Goal: Transaction & Acquisition: Purchase product/service

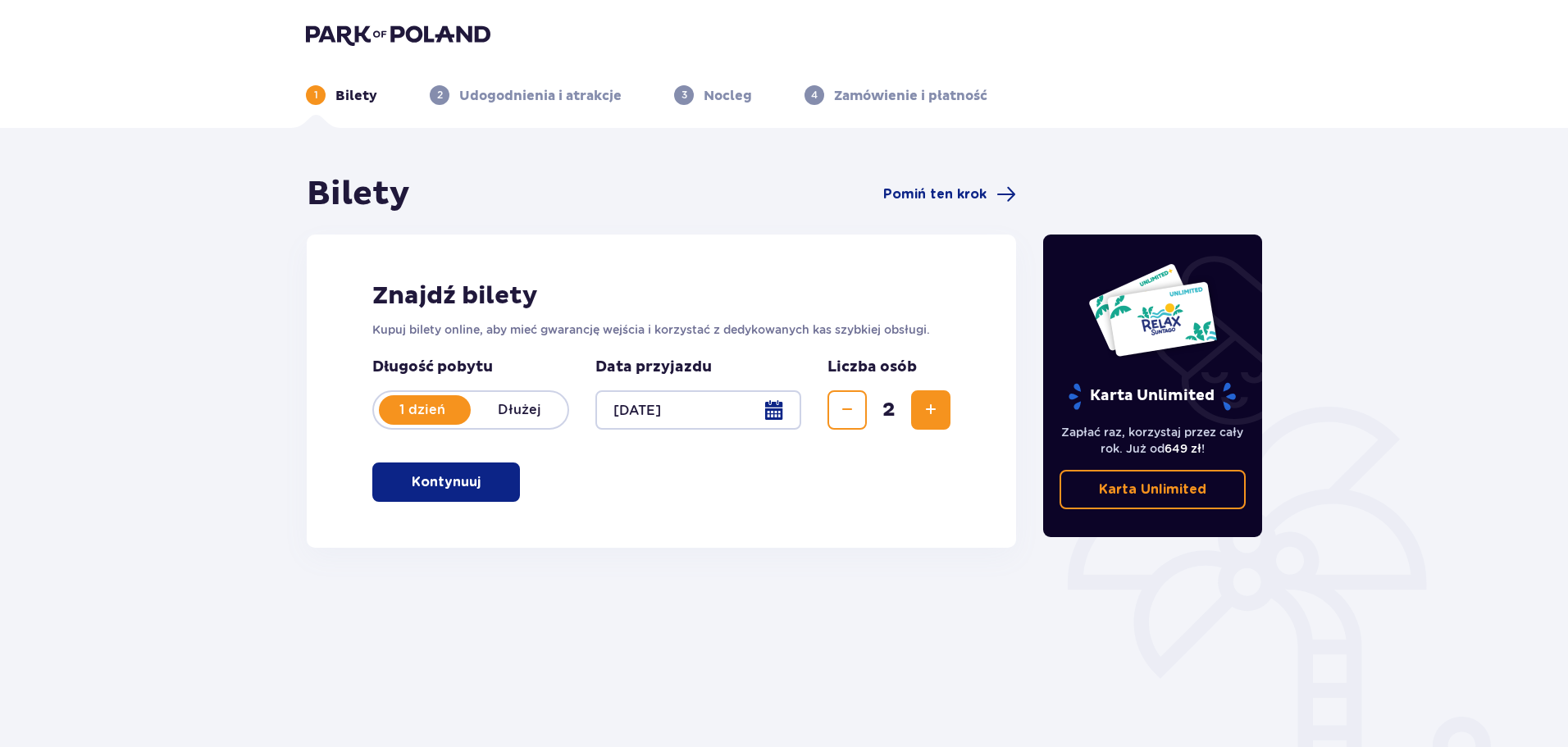
drag, startPoint x: 479, startPoint y: 482, endPoint x: 618, endPoint y: 527, distance: 146.1
click at [479, 482] on span "button" at bounding box center [484, 482] width 19 height 19
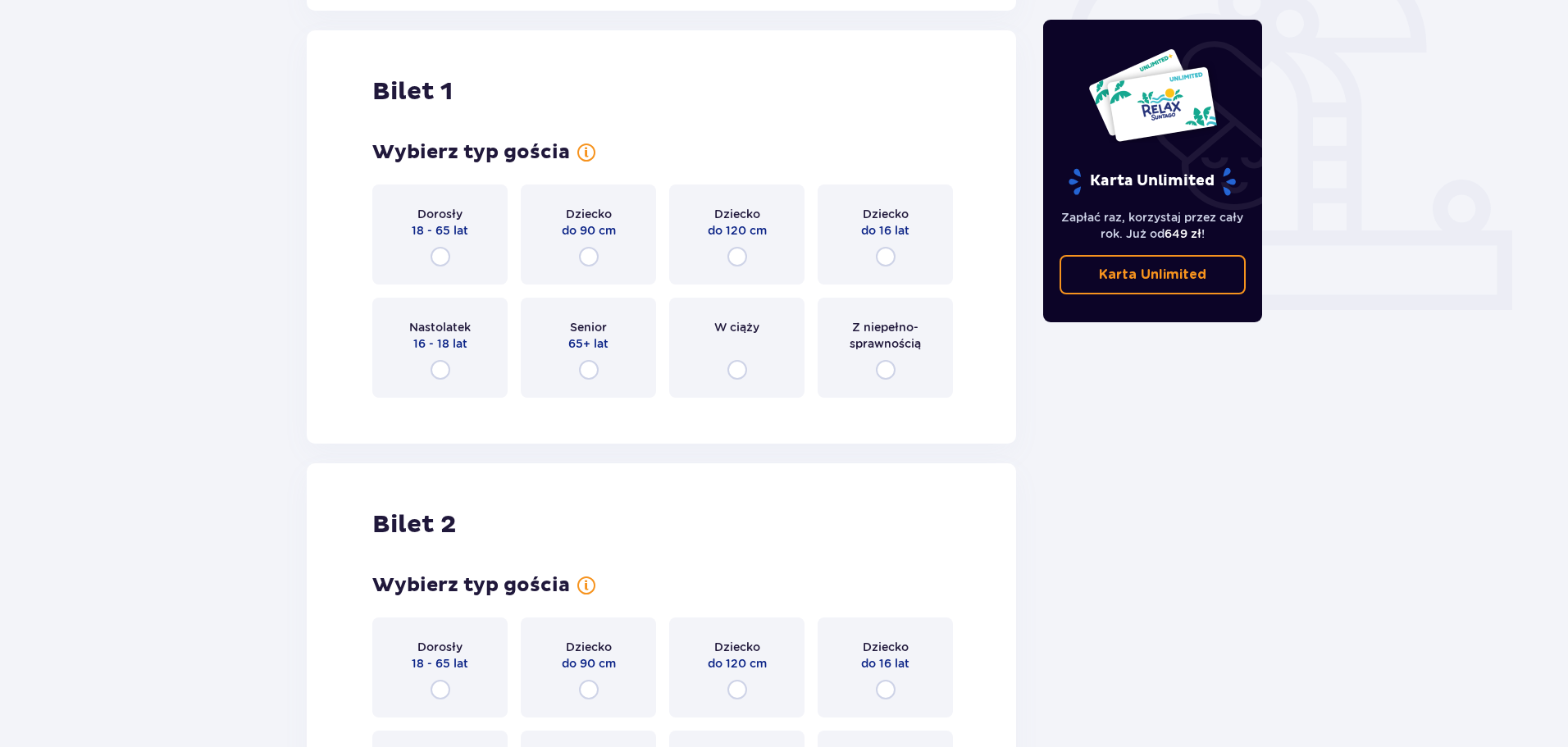
scroll to position [547, 0]
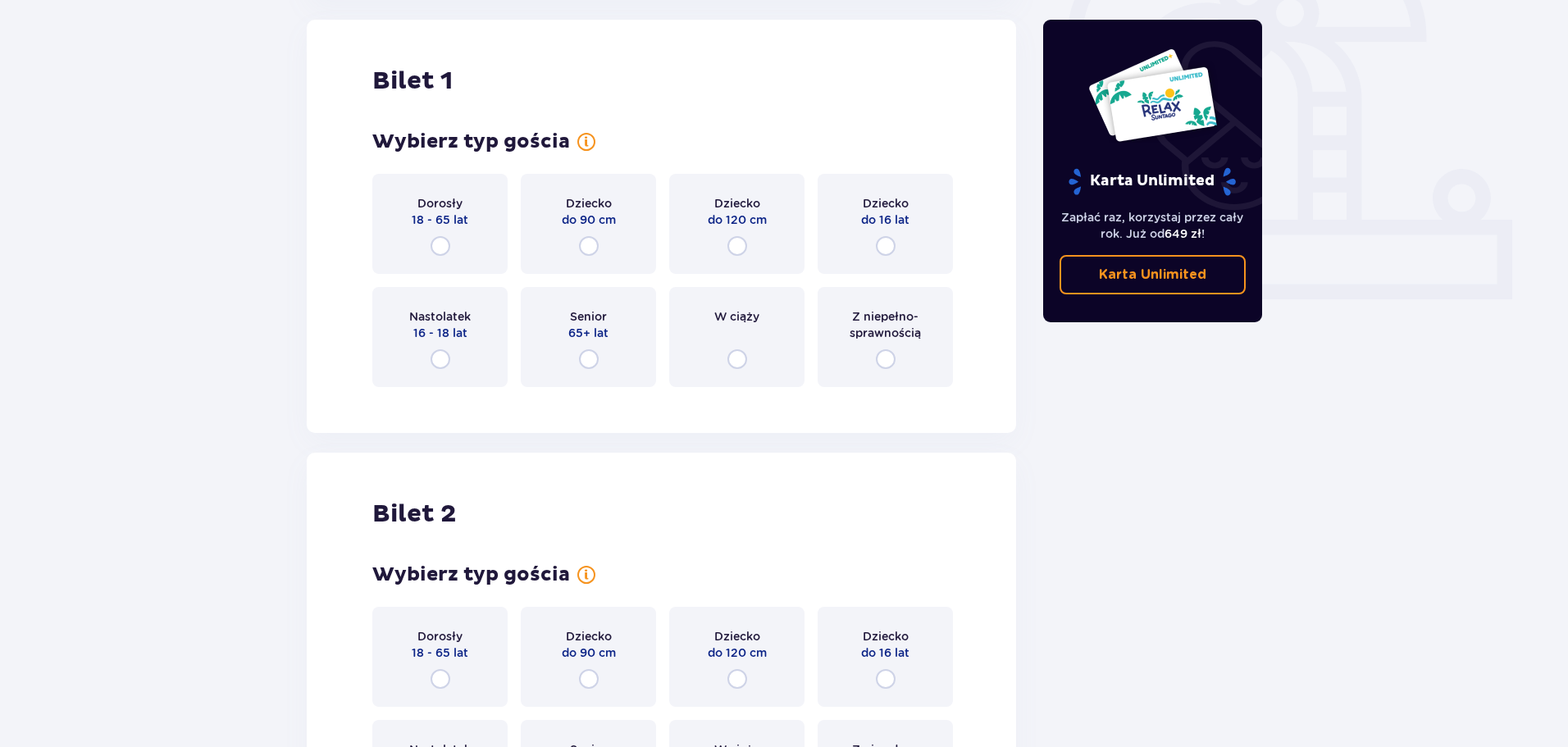
click at [439, 242] on input "radio" at bounding box center [440, 246] width 19 height 19
radio input "true"
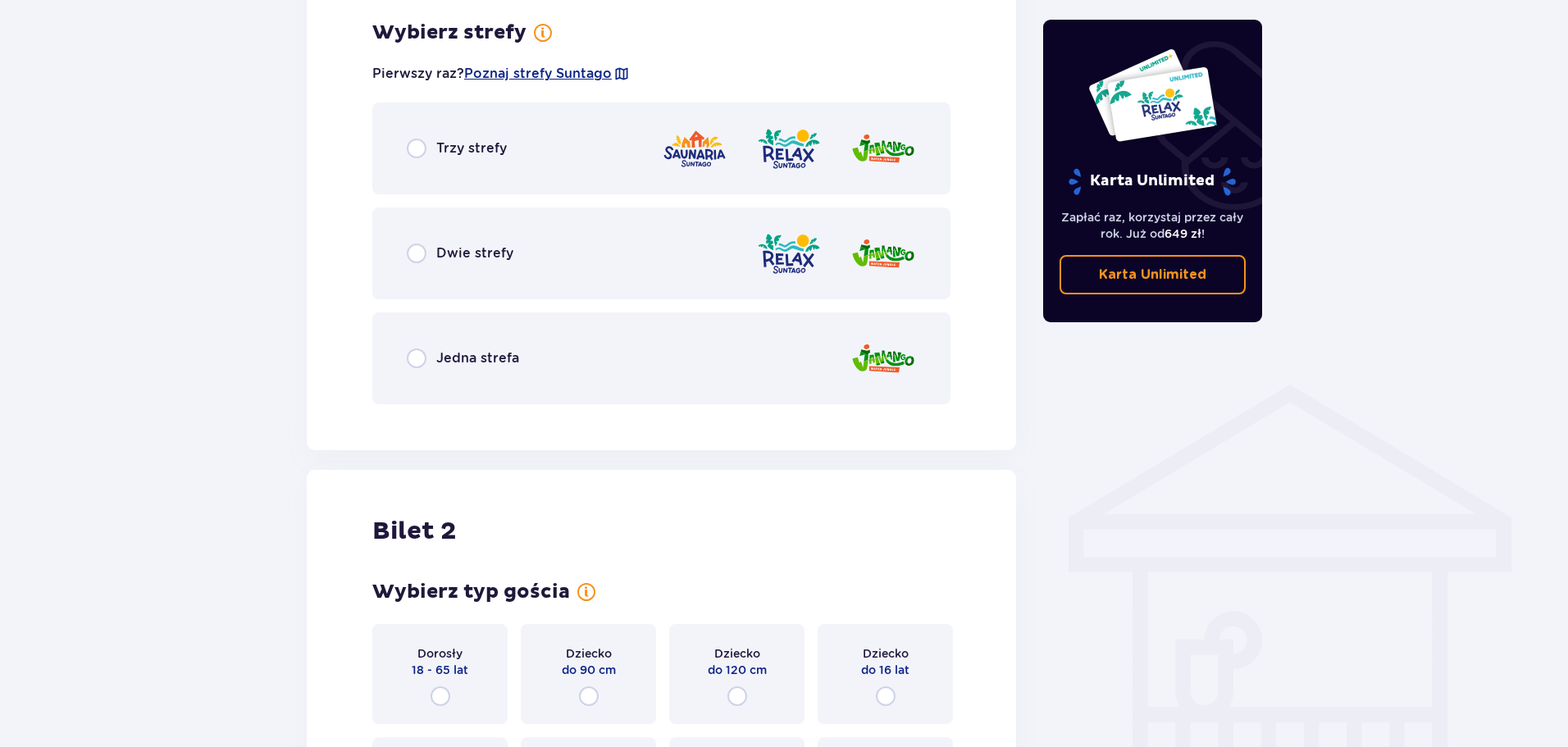
scroll to position [948, 0]
click at [411, 361] on input "radio" at bounding box center [416, 357] width 19 height 19
radio input "true"
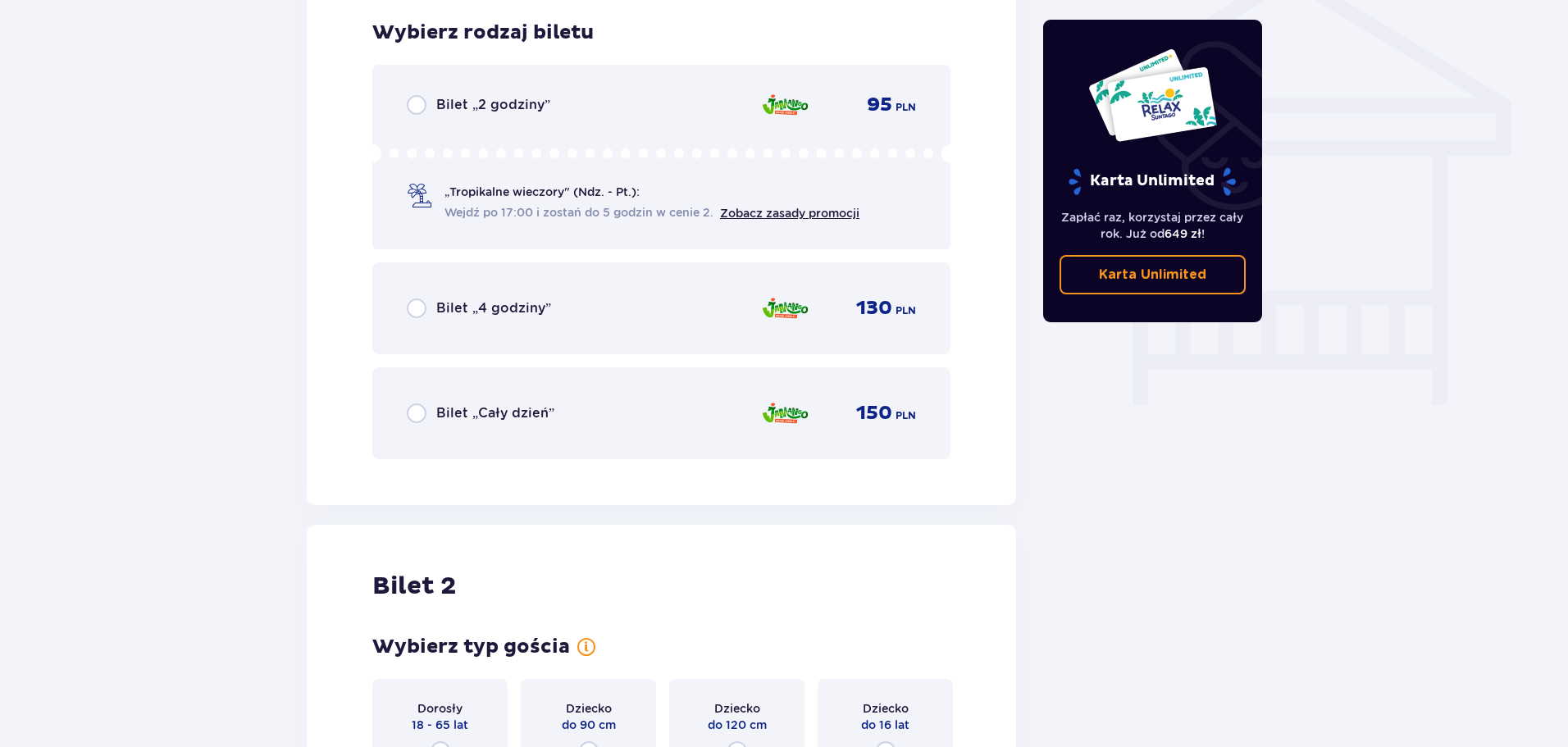
scroll to position [1364, 0]
click at [417, 416] on input "radio" at bounding box center [416, 412] width 19 height 19
radio input "true"
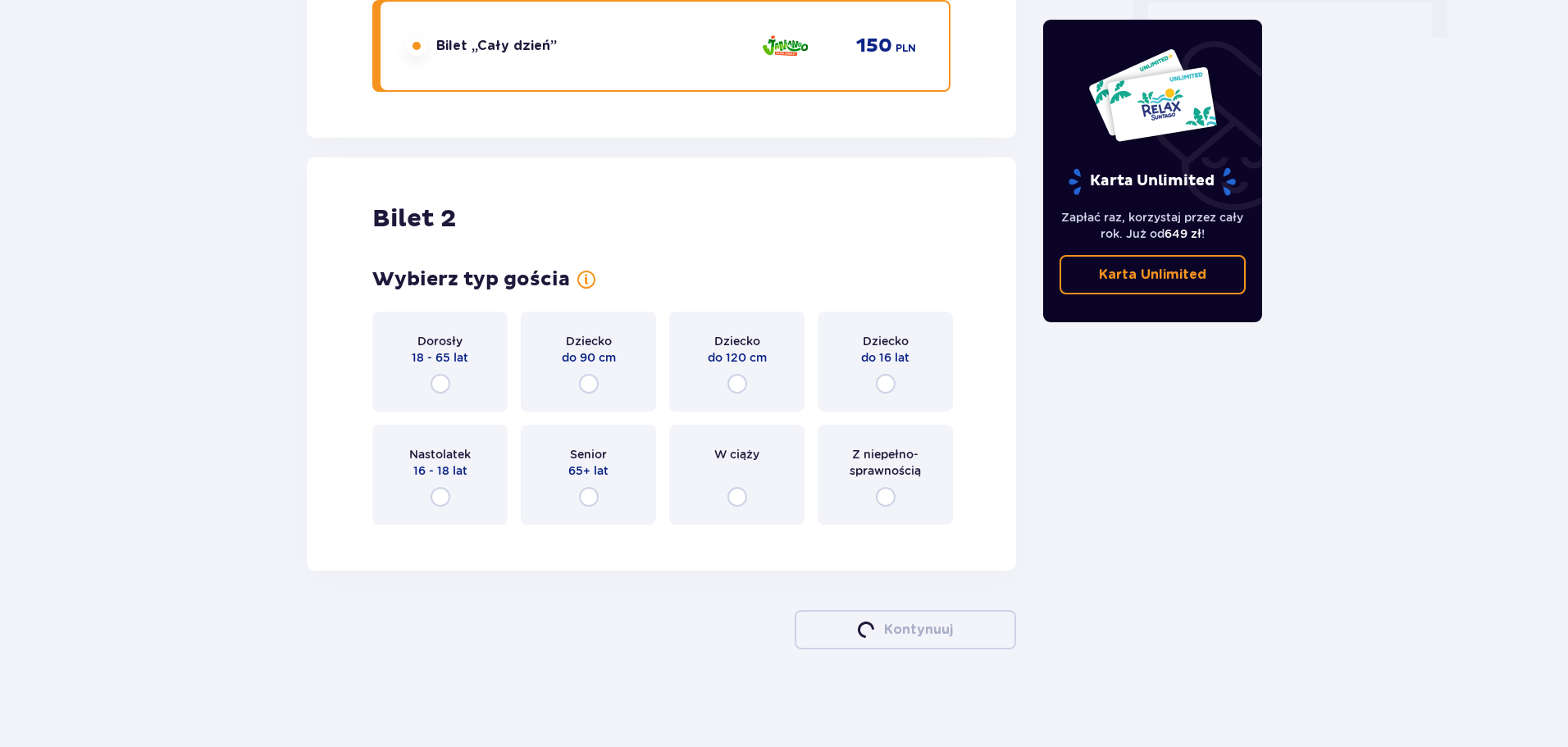
scroll to position [1731, 0]
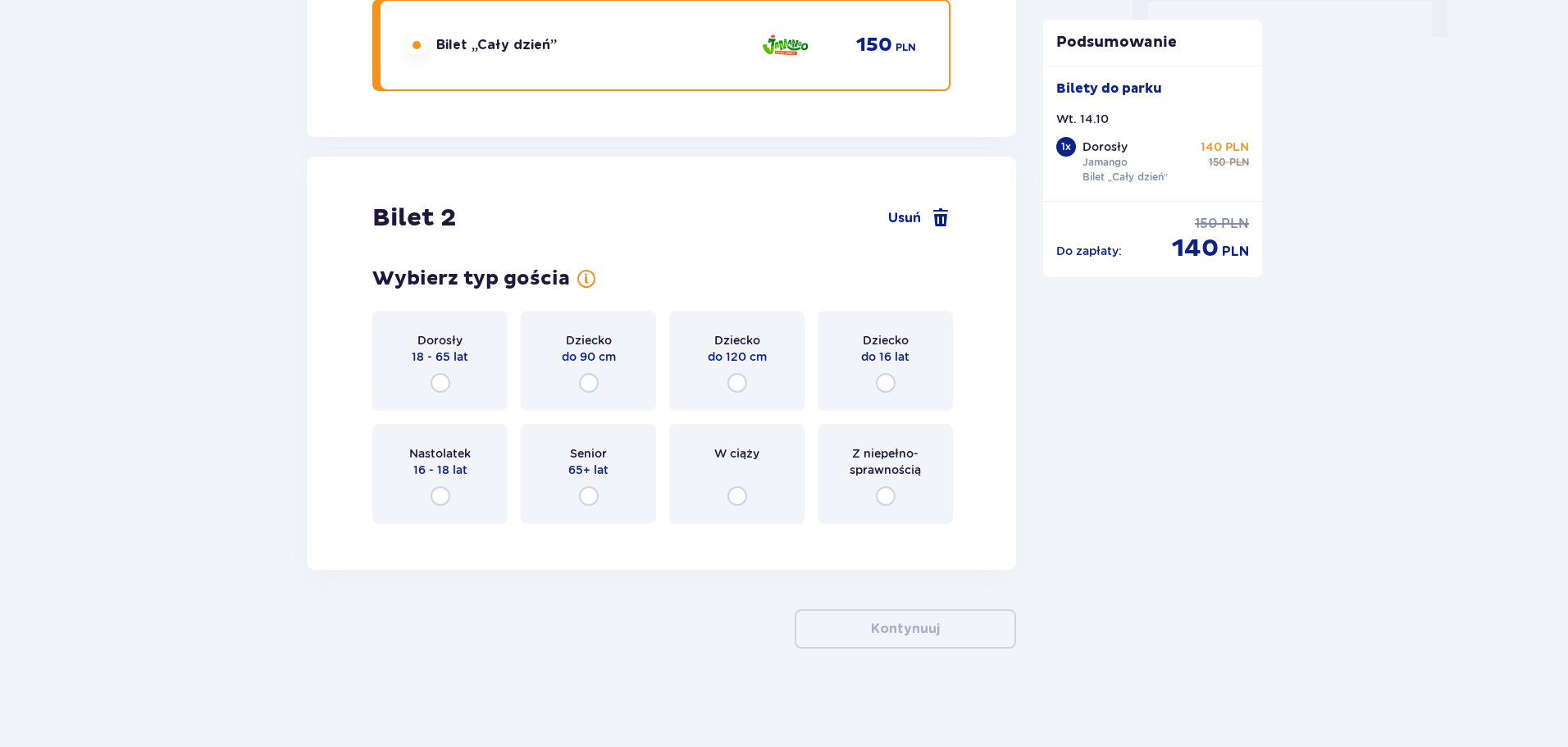
click at [888, 385] on input "radio" at bounding box center [885, 382] width 19 height 19
radio input "true"
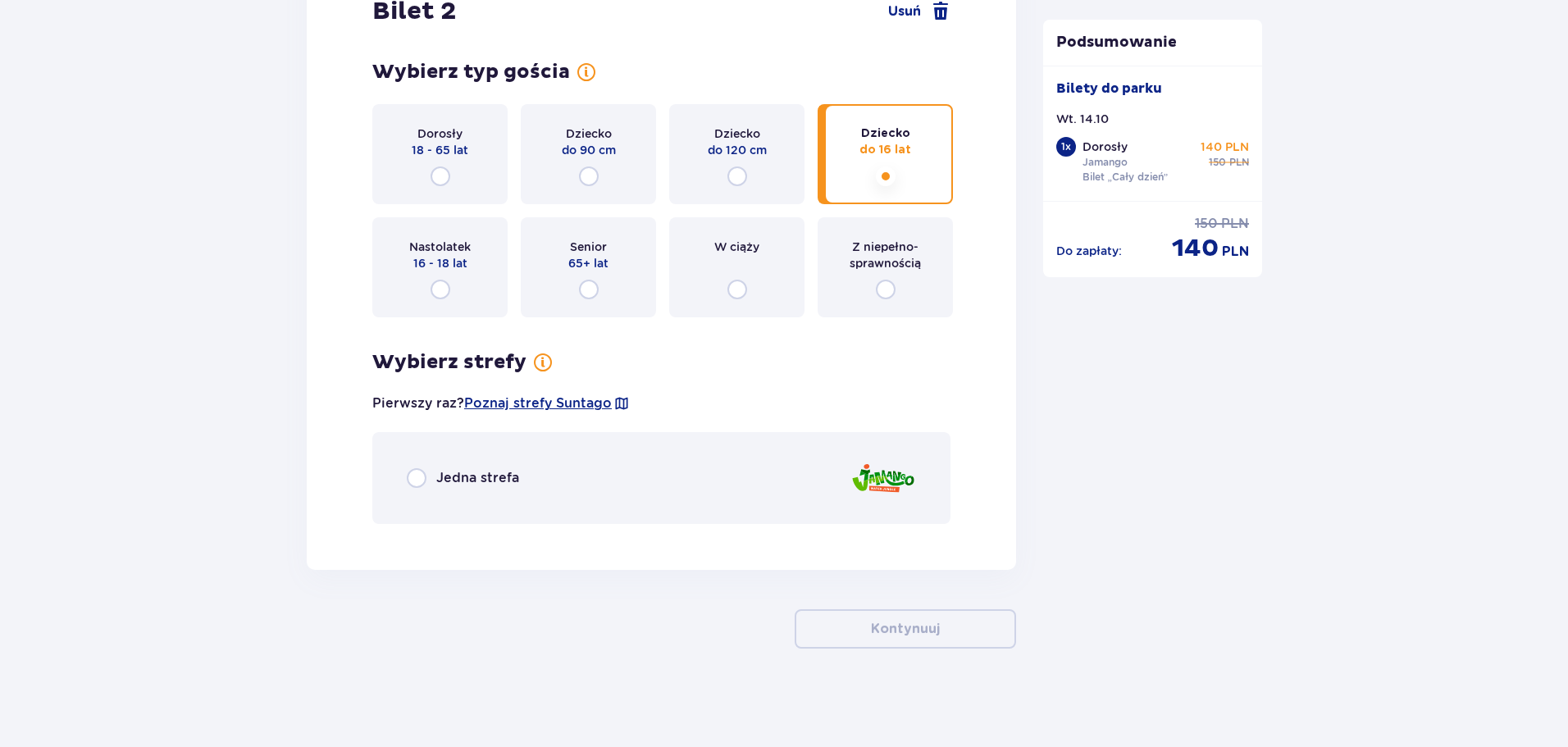
click at [416, 478] on input "radio" at bounding box center [416, 478] width 19 height 19
radio input "true"
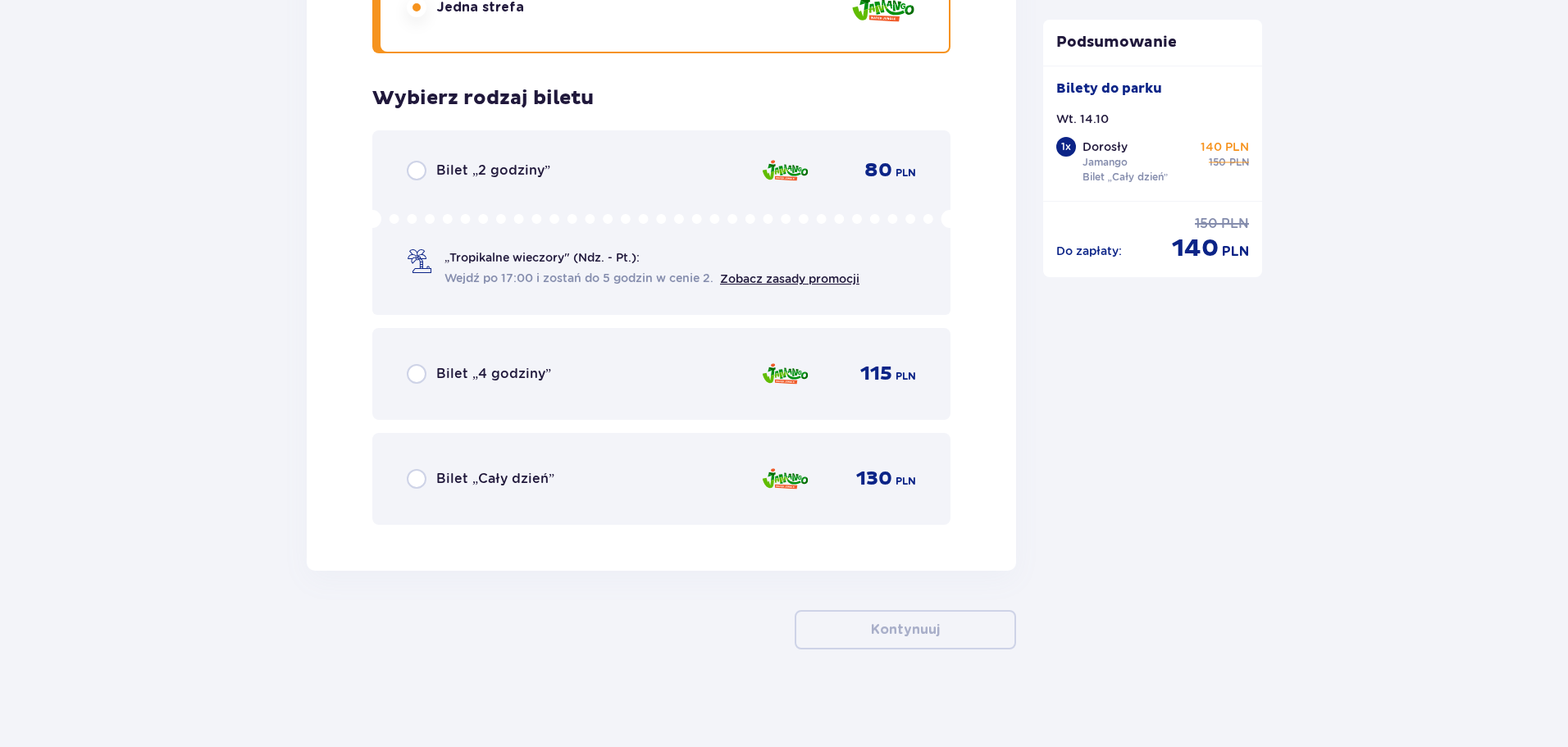
scroll to position [2409, 0]
click at [414, 477] on input "radio" at bounding box center [416, 478] width 19 height 19
radio input "true"
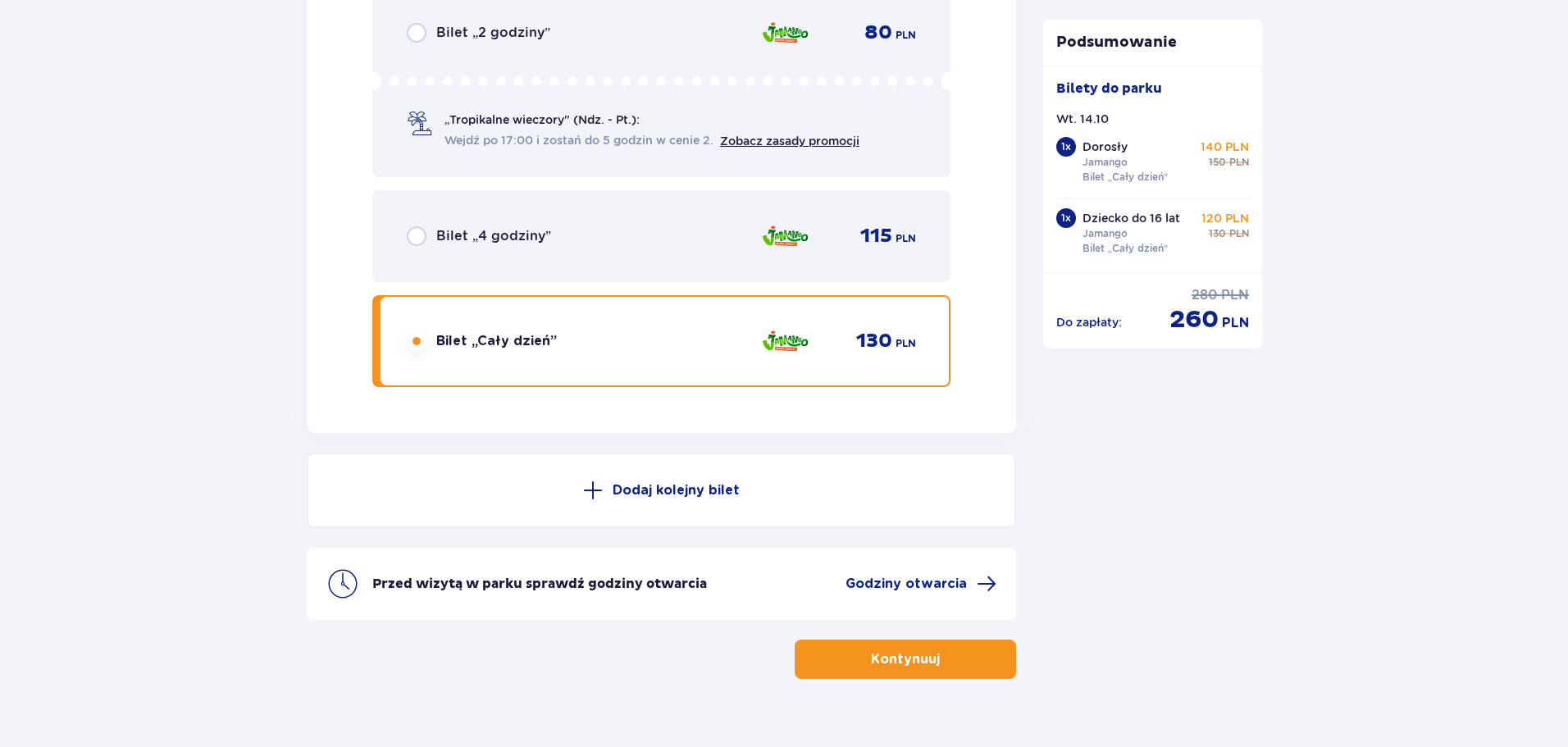
scroll to position [2577, 0]
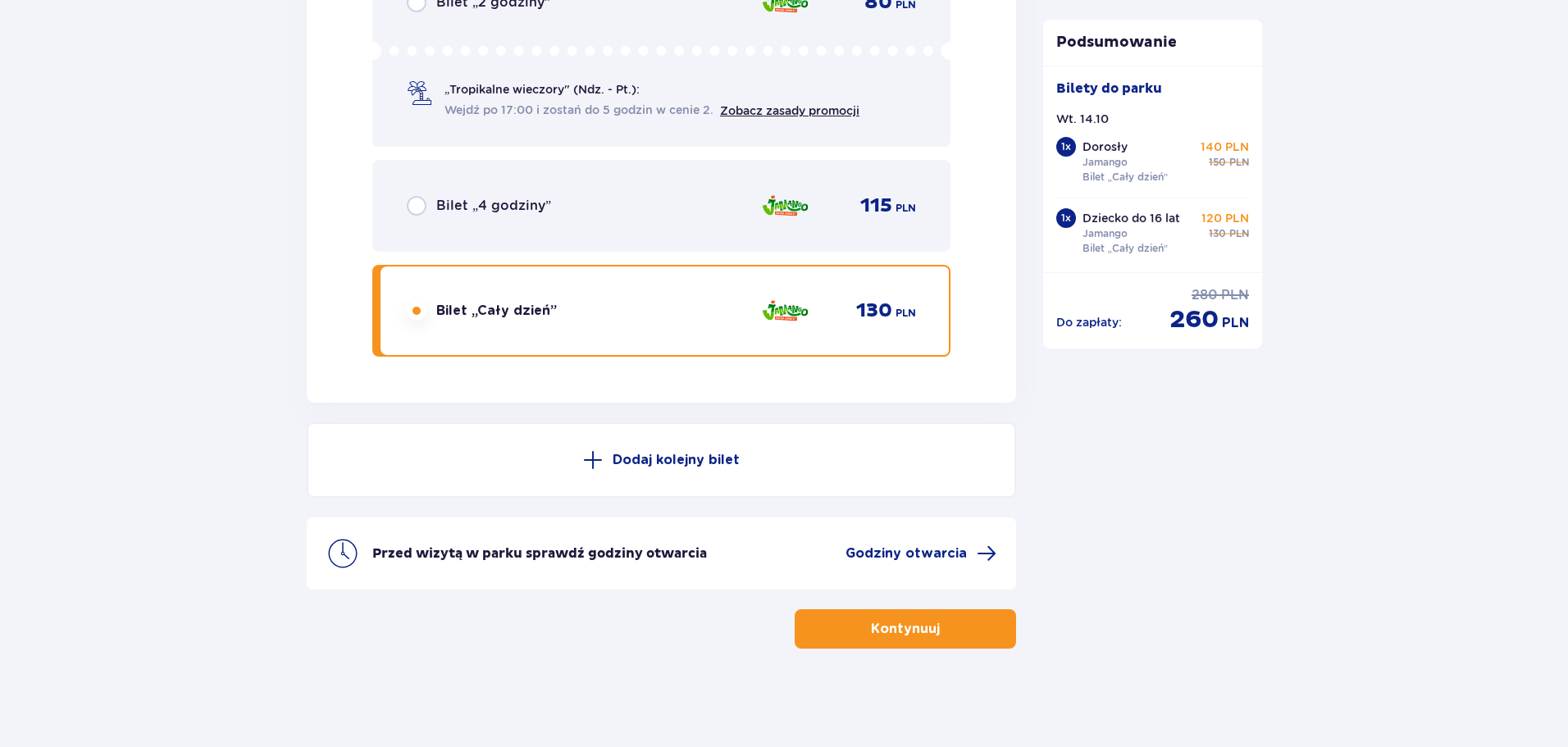
click at [921, 624] on p "Kontynuuj" at bounding box center [905, 628] width 69 height 18
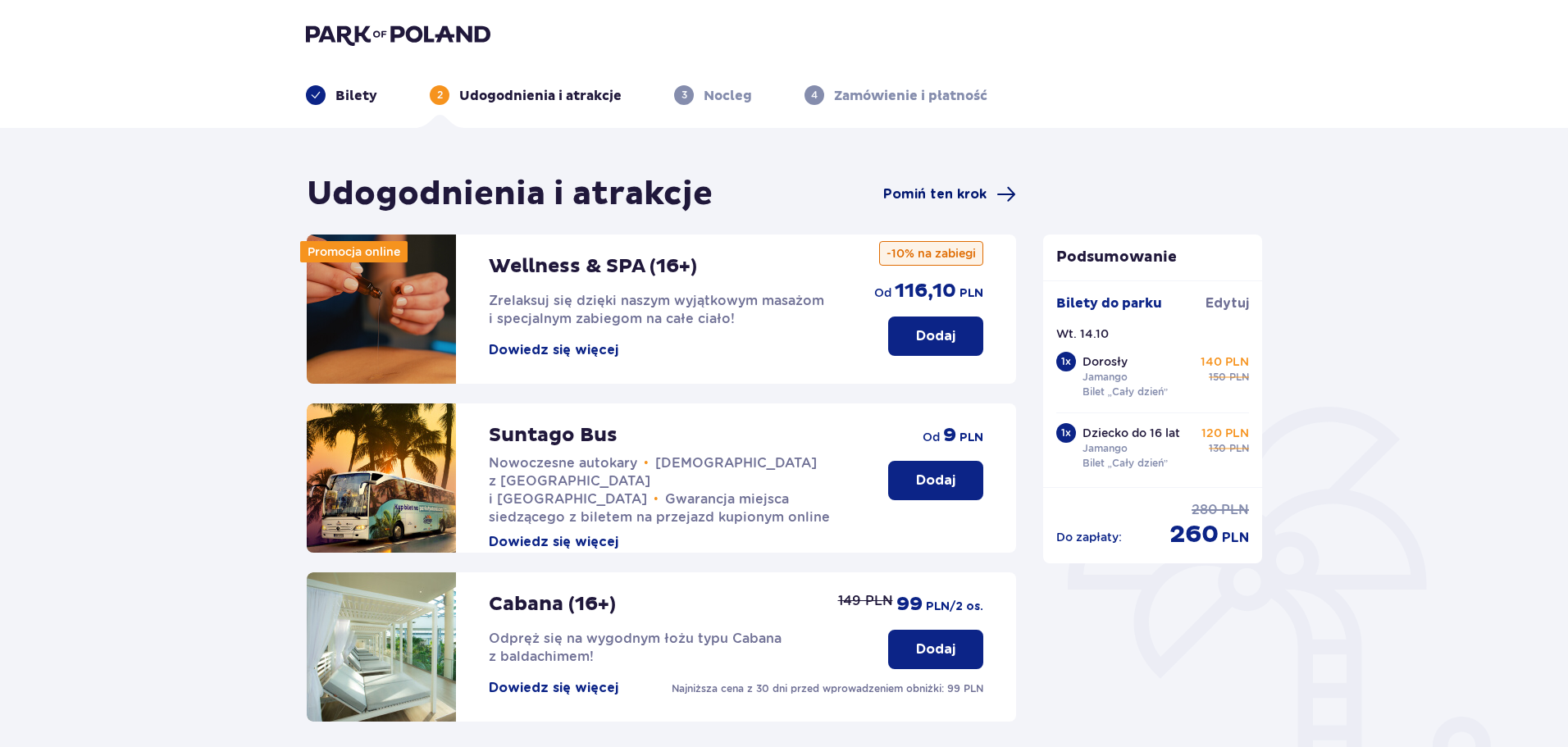
click at [971, 193] on span "Pomiń ten krok" at bounding box center [935, 194] width 103 height 18
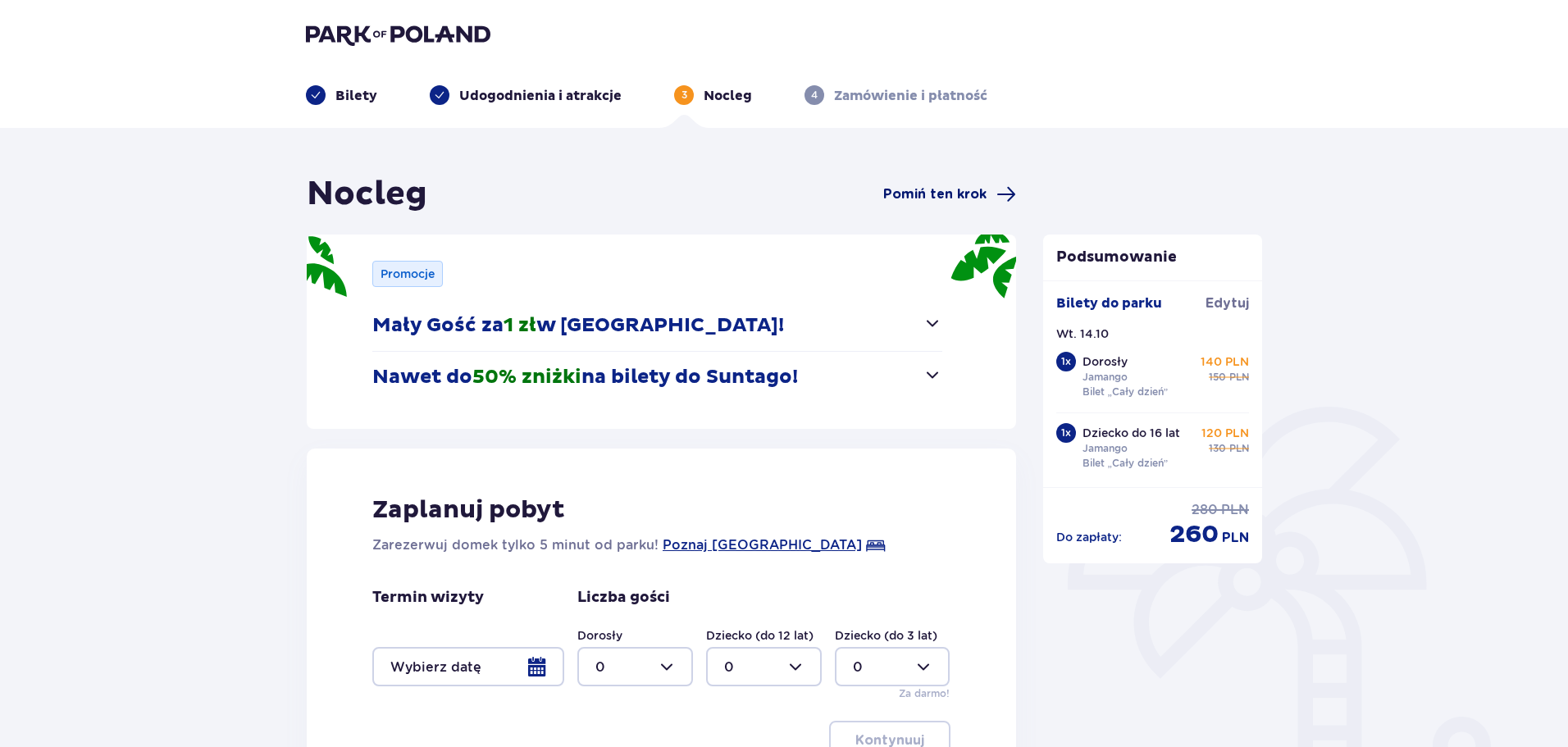
click at [977, 186] on span "Pomiń ten krok" at bounding box center [935, 194] width 103 height 18
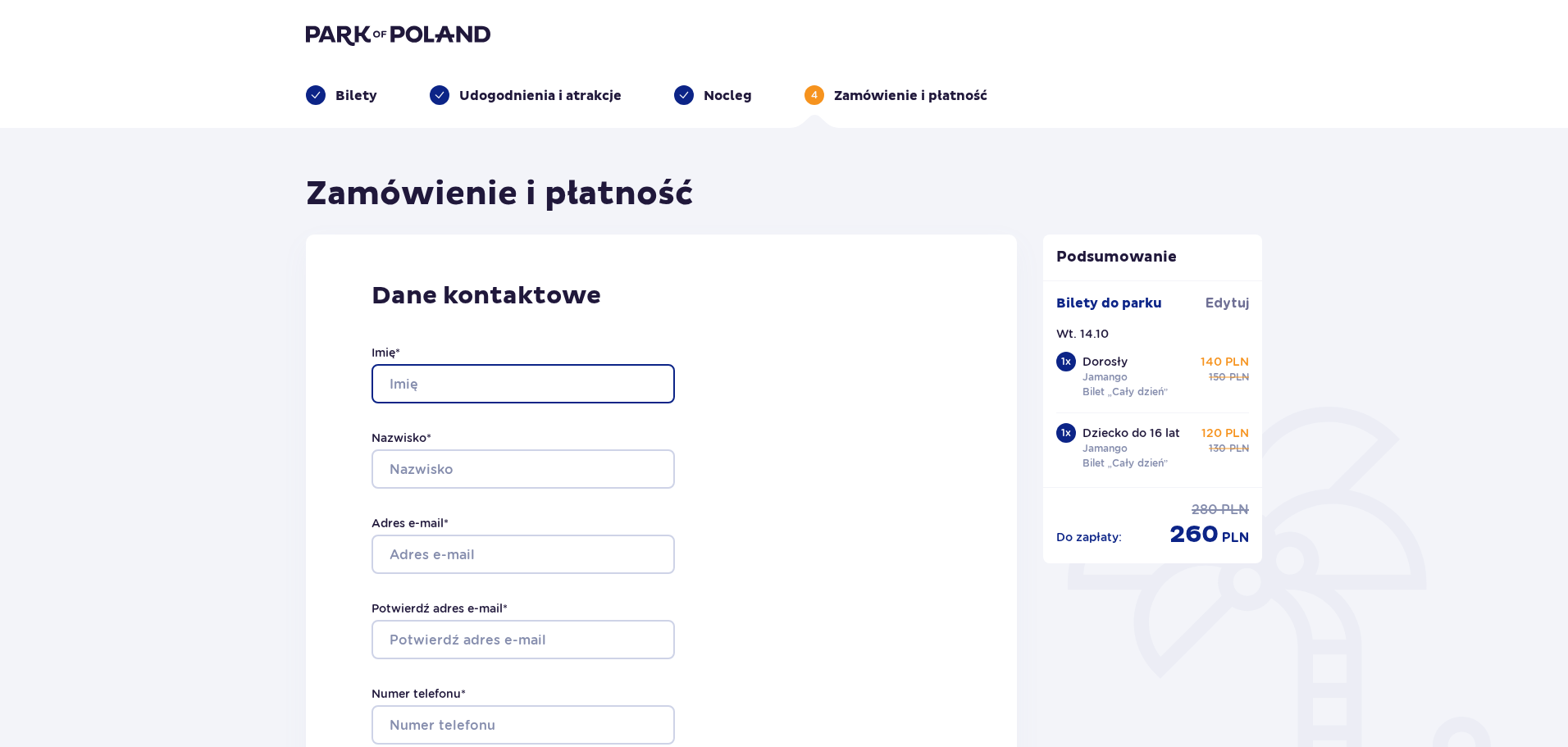
click at [423, 378] on input "Imię *" at bounding box center [523, 383] width 303 height 40
type input "Katarzyna"
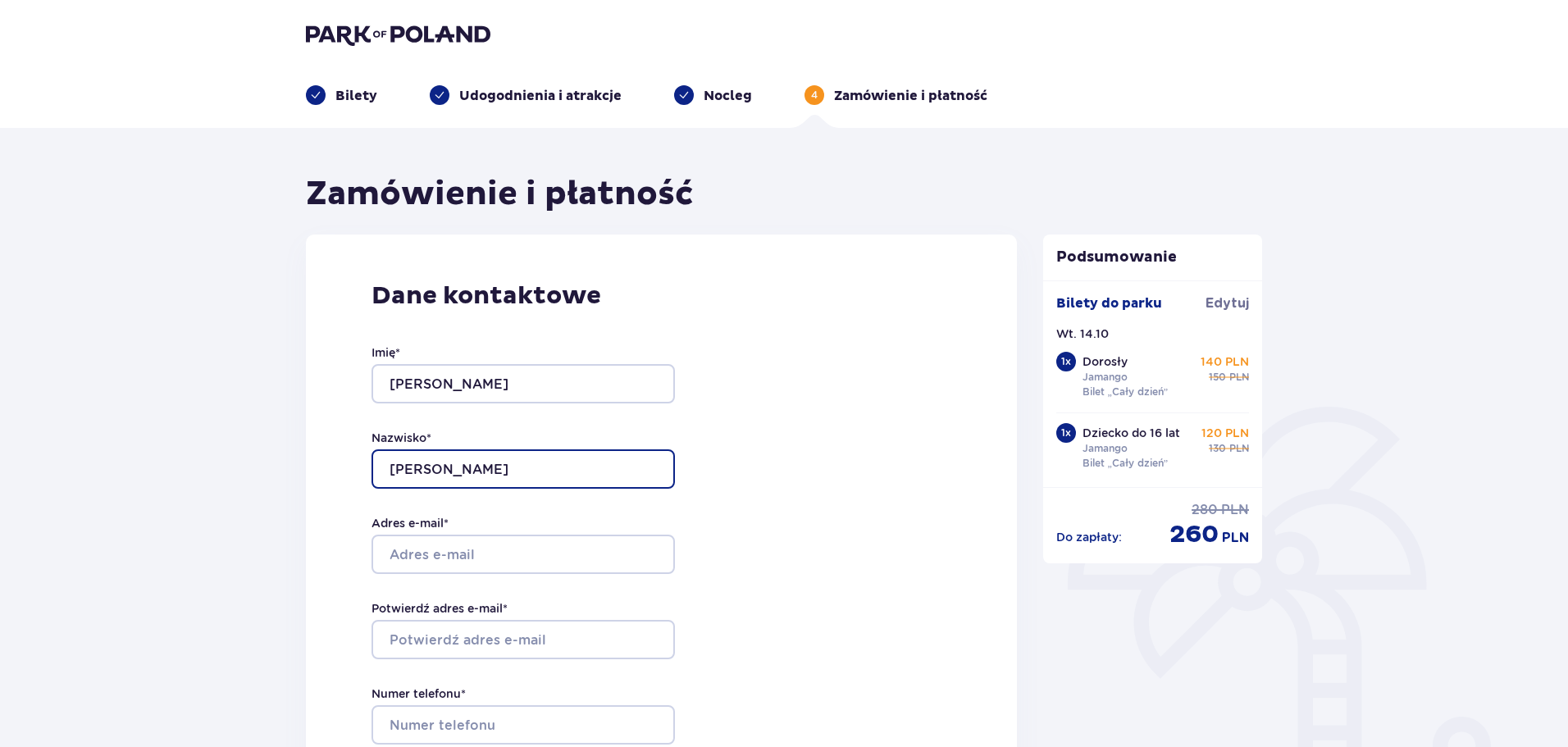
type input "Grzegorzewska"
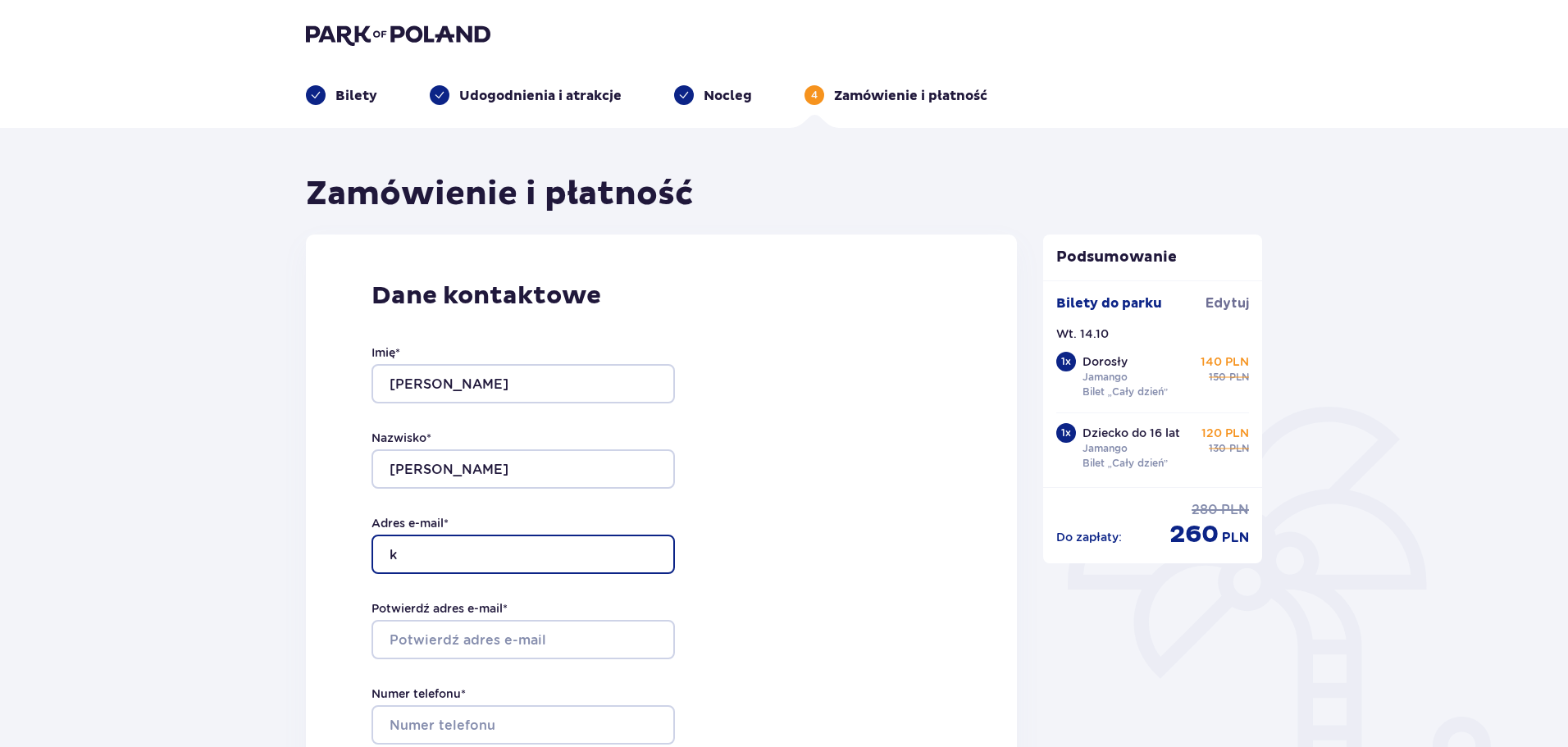
type input "kalinka.gf@gmail.com"
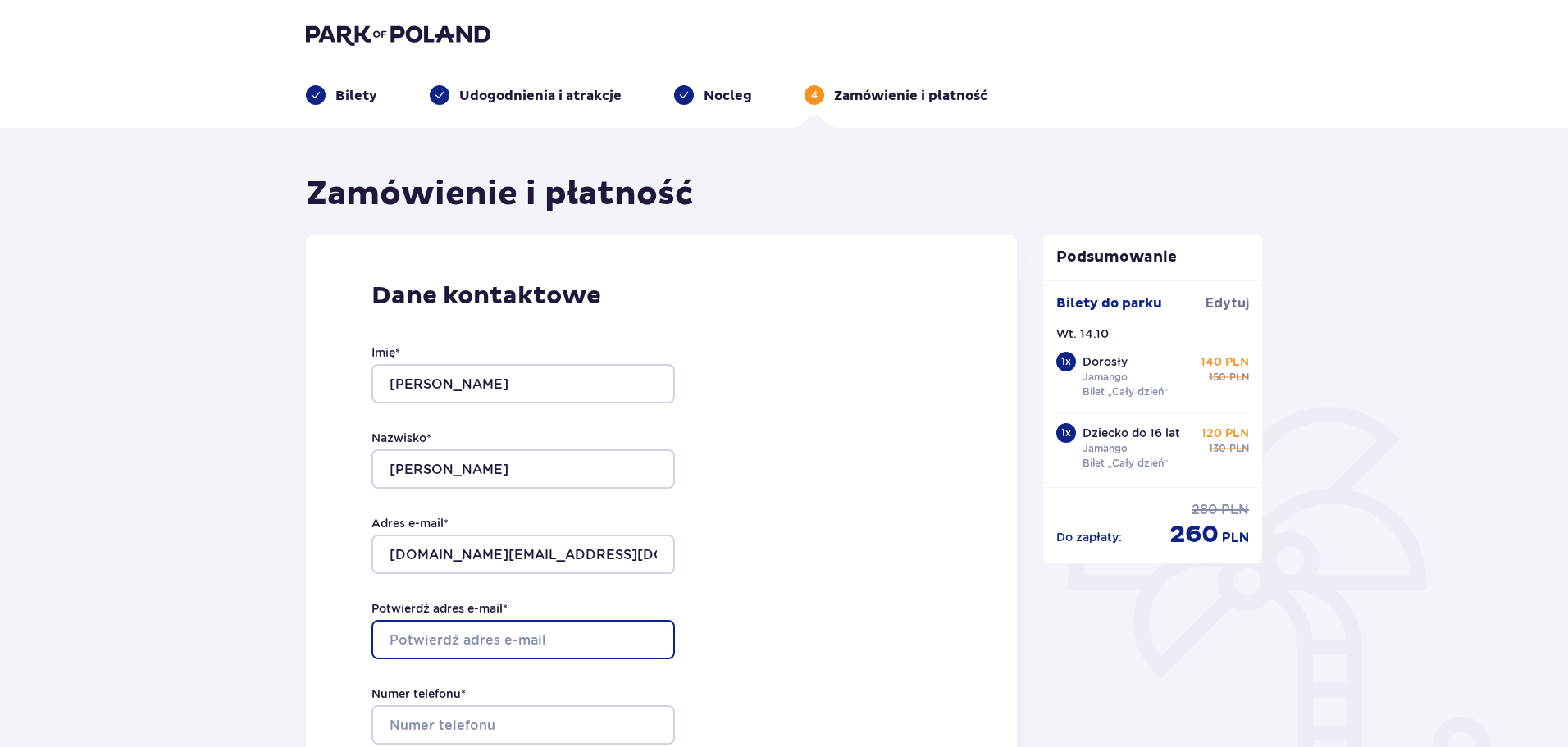
click at [492, 635] on input "Potwierdź adres e-mail *" at bounding box center [523, 639] width 303 height 40
click at [436, 635] on input "ka" at bounding box center [523, 639] width 303 height 40
type input "kalinka.gf@gmail.com"
click at [773, 628] on div "Dane kontaktowe Imię * Katarzyna Nazwisko * Grzegorzewska Adres e-mail * kalink…" at bounding box center [661, 582] width 711 height 695
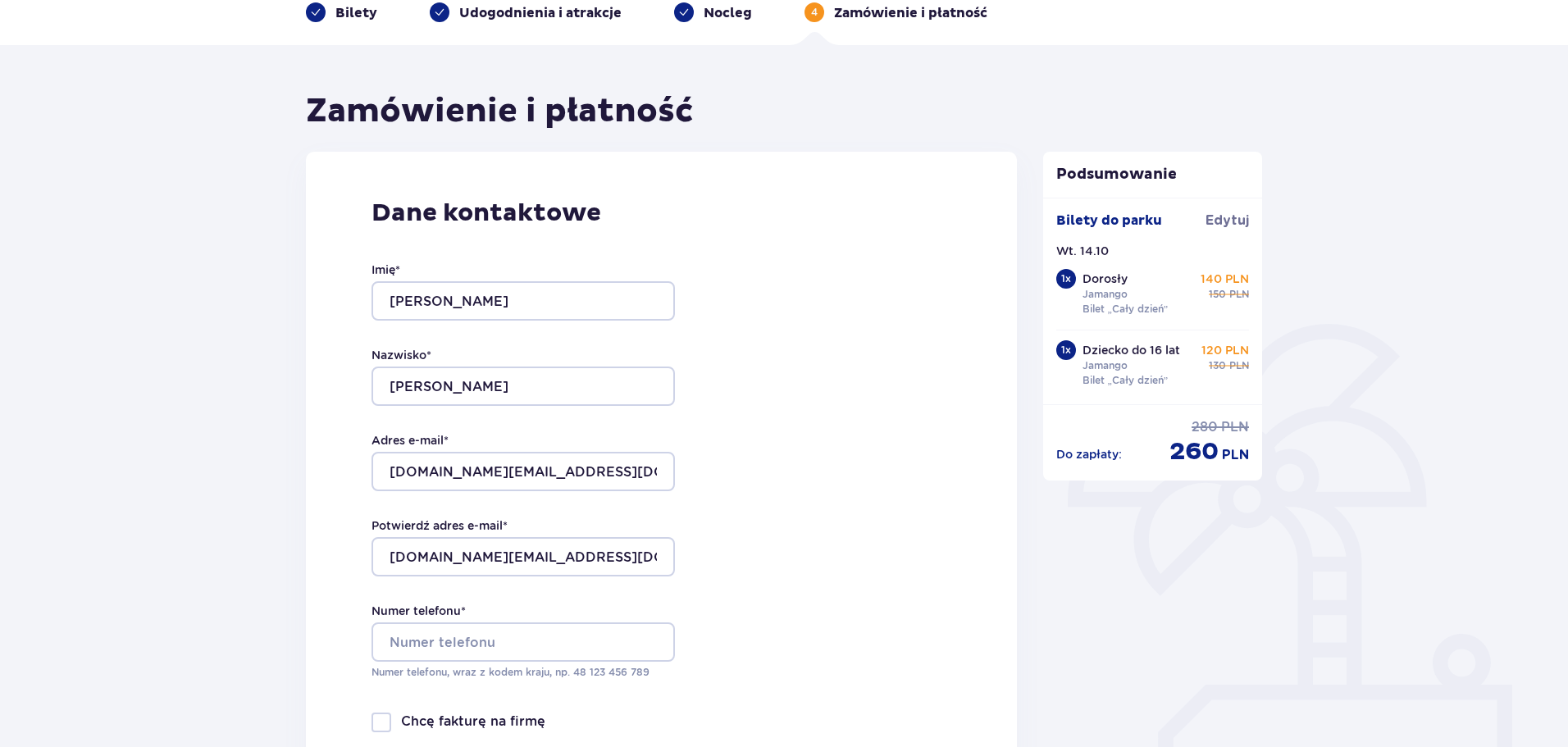
scroll to position [328, 0]
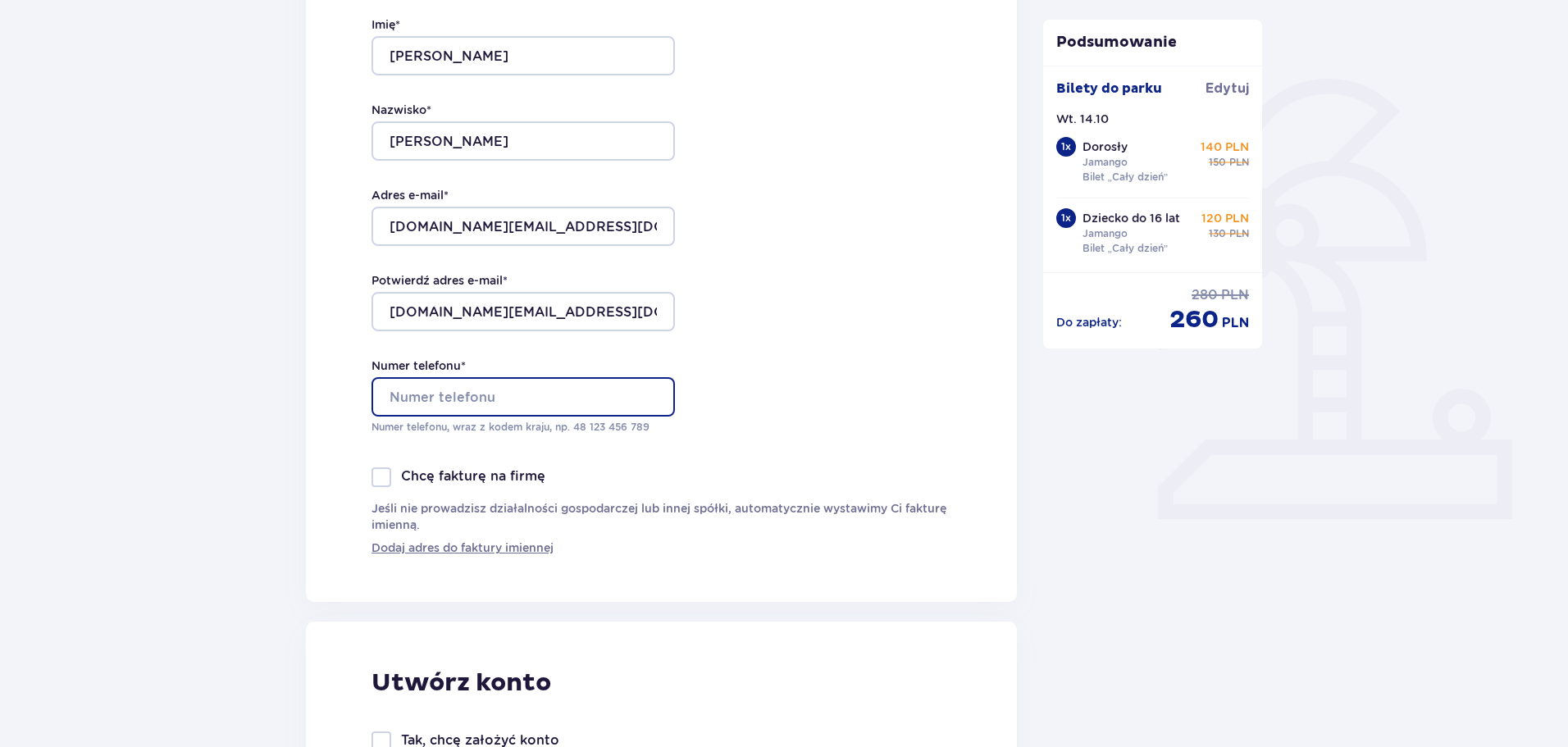
click at [443, 394] on input "Numer telefonu *" at bounding box center [523, 397] width 303 height 40
type input "505022768"
click at [720, 592] on div "Dane kontaktowe Imię * Katarzyna Nazwisko * Grzegorzewska Adres e-mail * kalink…" at bounding box center [661, 254] width 711 height 695
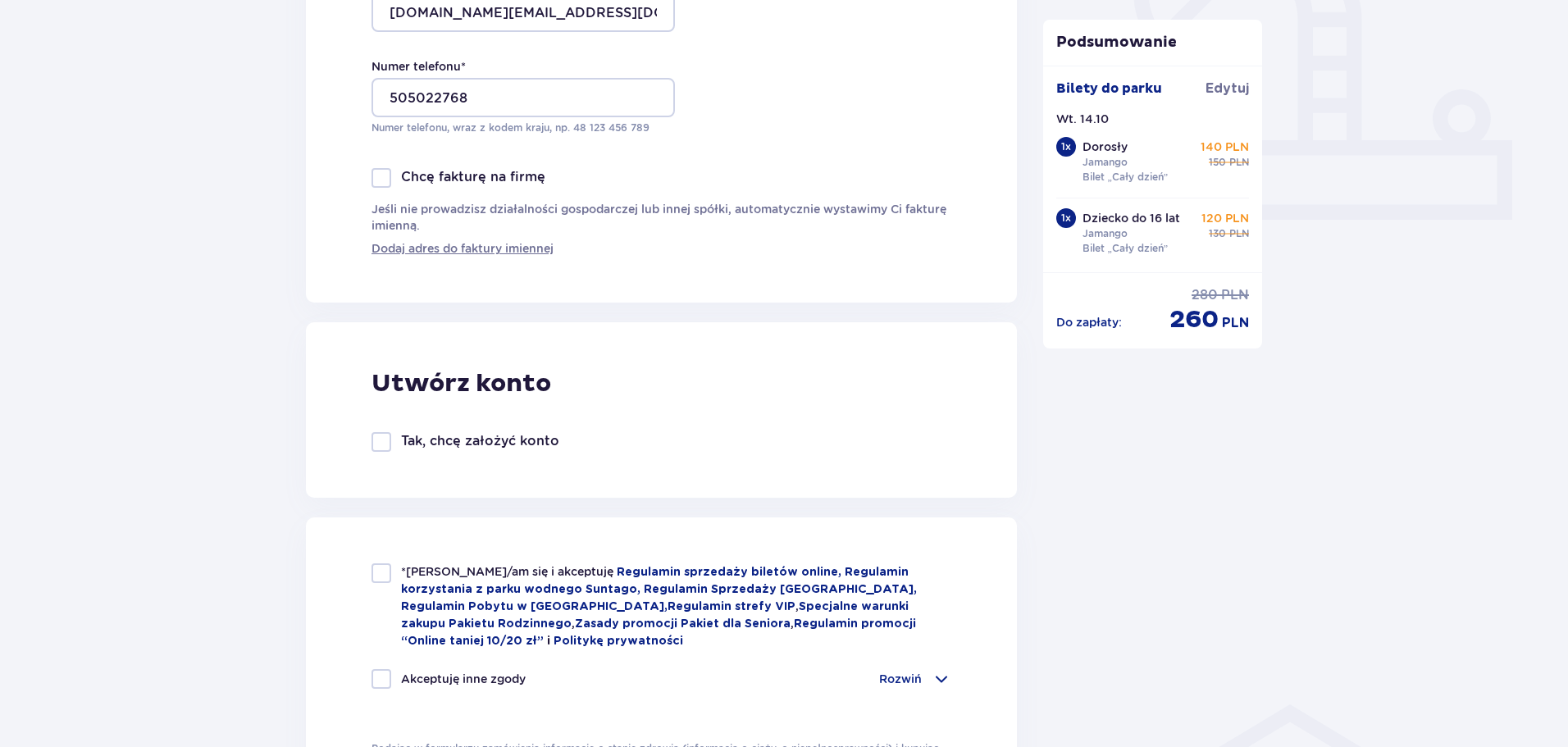
scroll to position [655, 0]
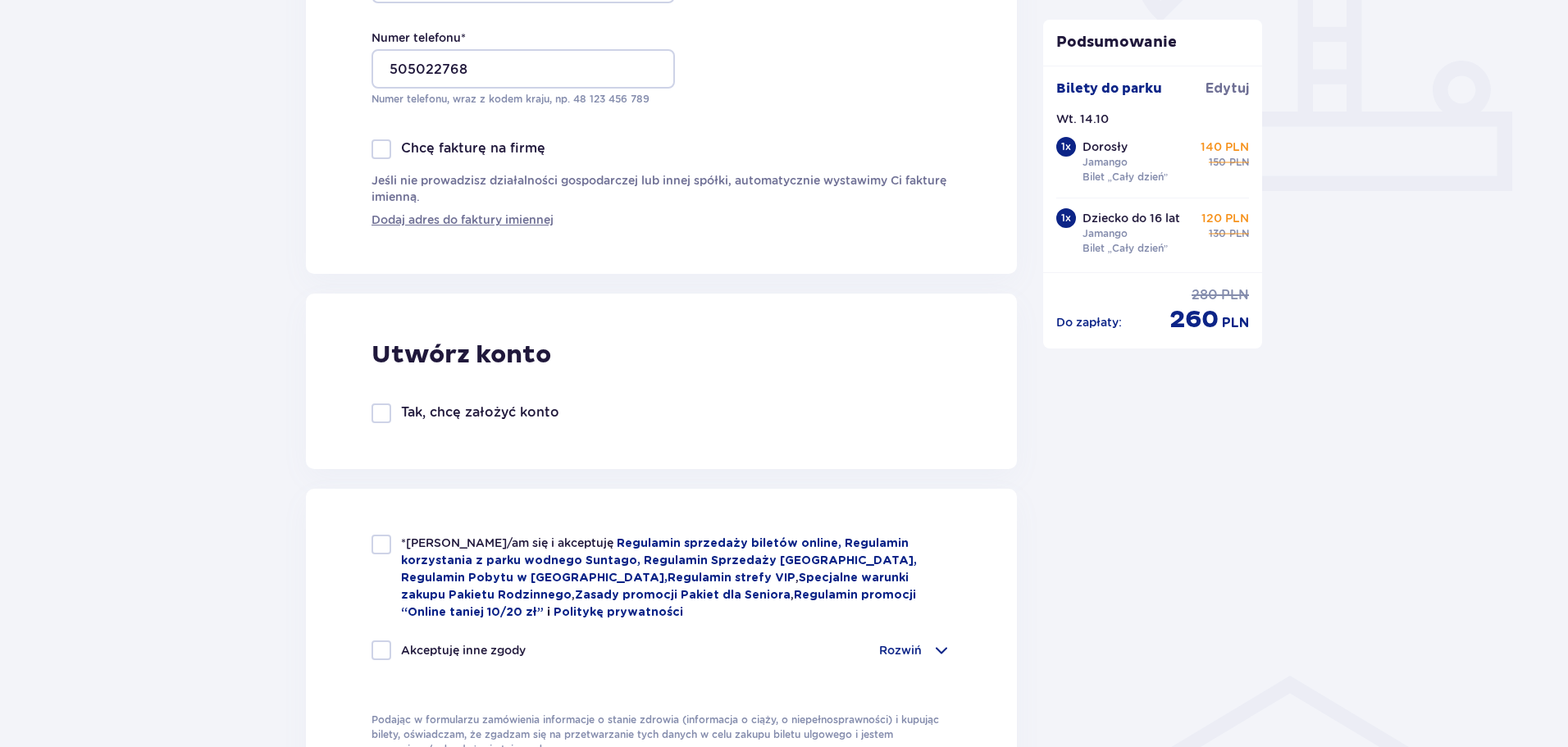
click at [389, 538] on div at bounding box center [381, 544] width 19 height 19
checkbox input "true"
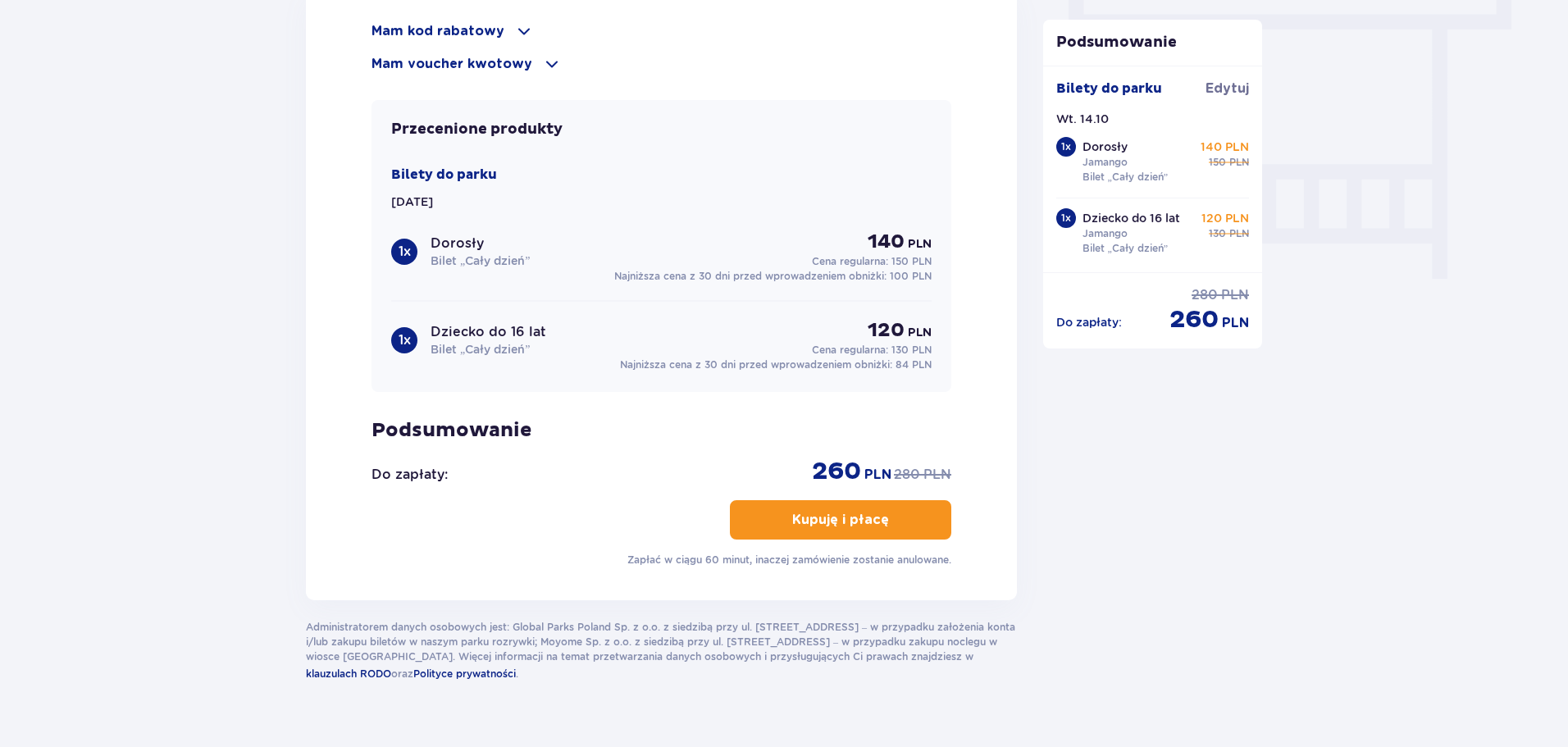
scroll to position [1519, 0]
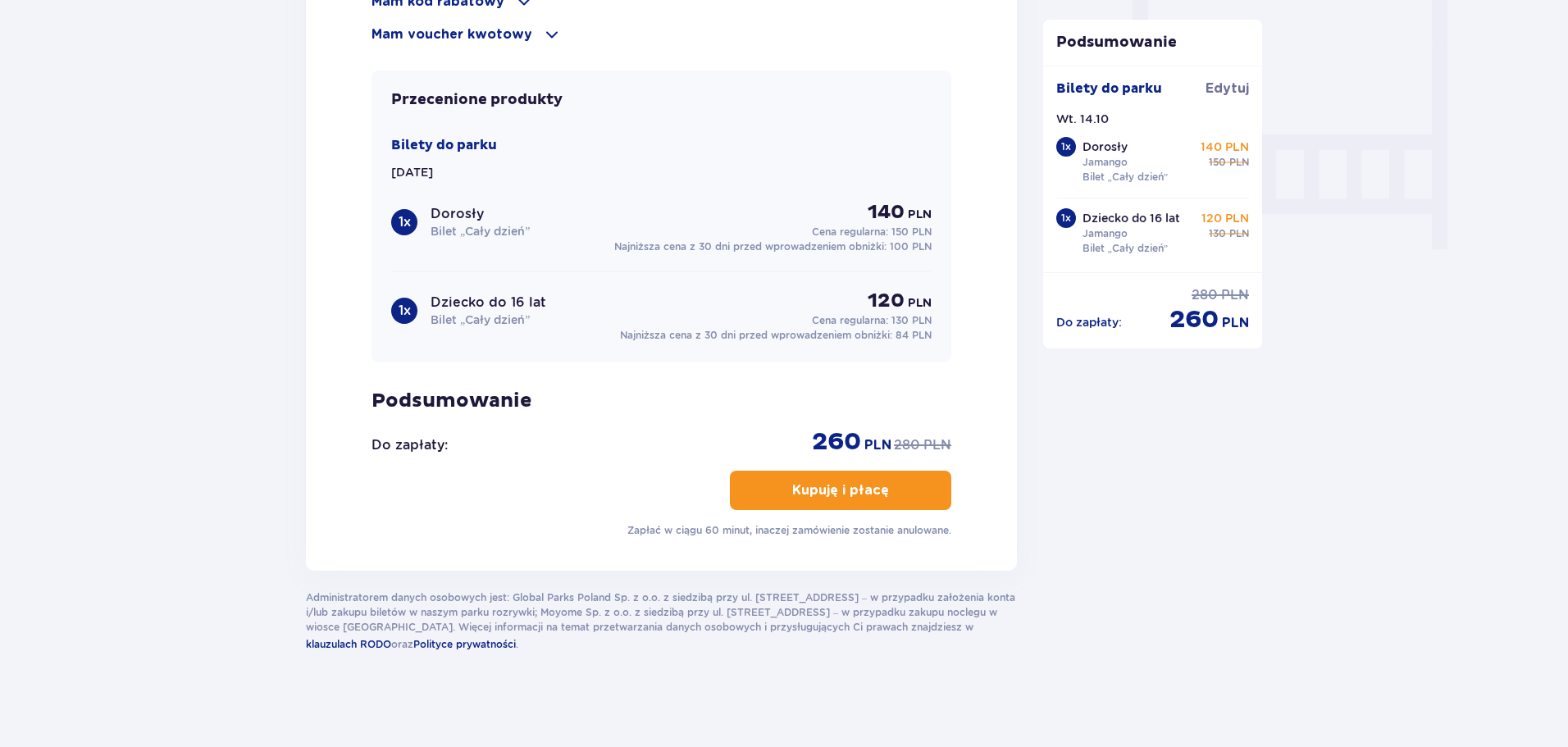
click at [876, 487] on button "Kupuję i płacę" at bounding box center [840, 490] width 221 height 40
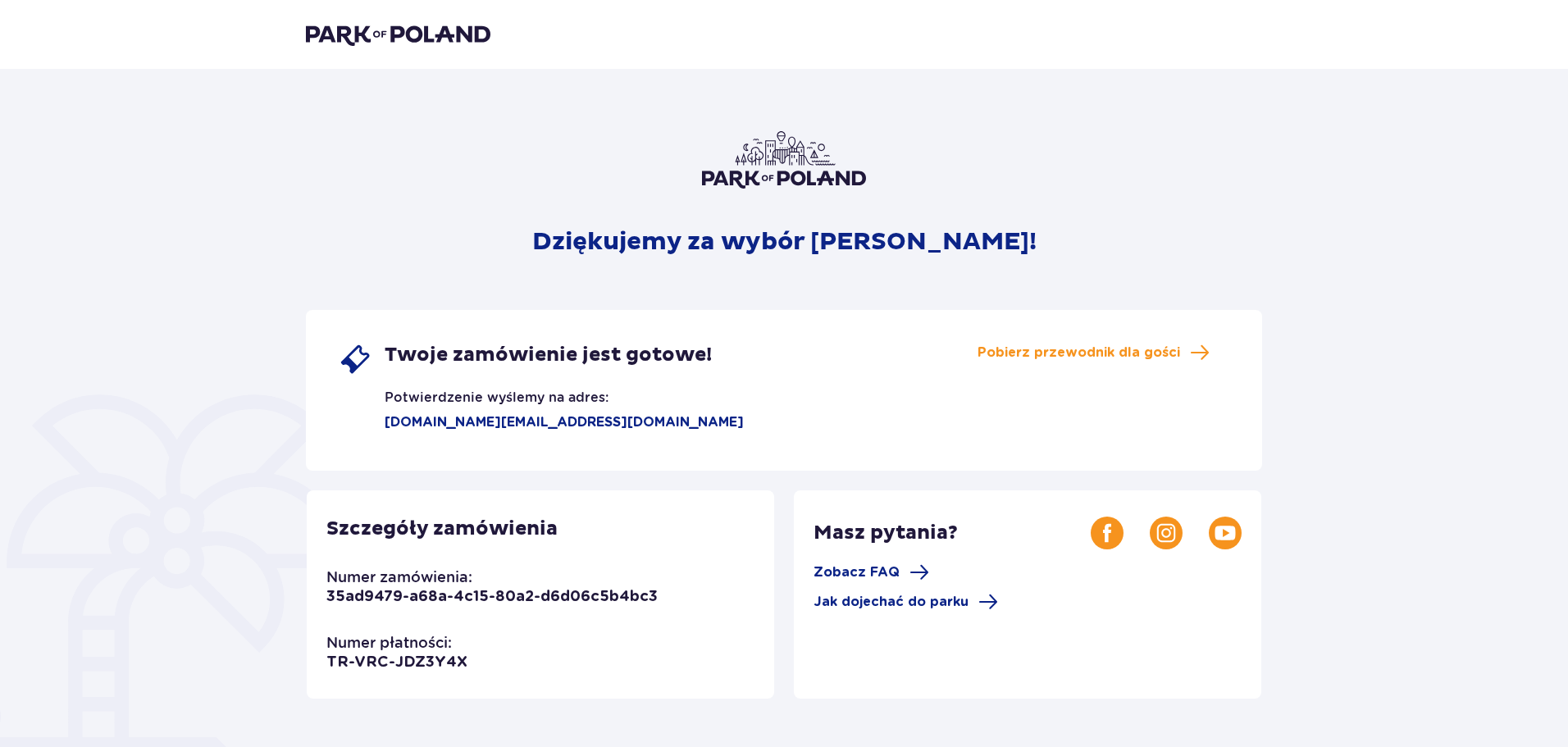
click at [353, 36] on img at bounding box center [398, 35] width 184 height 23
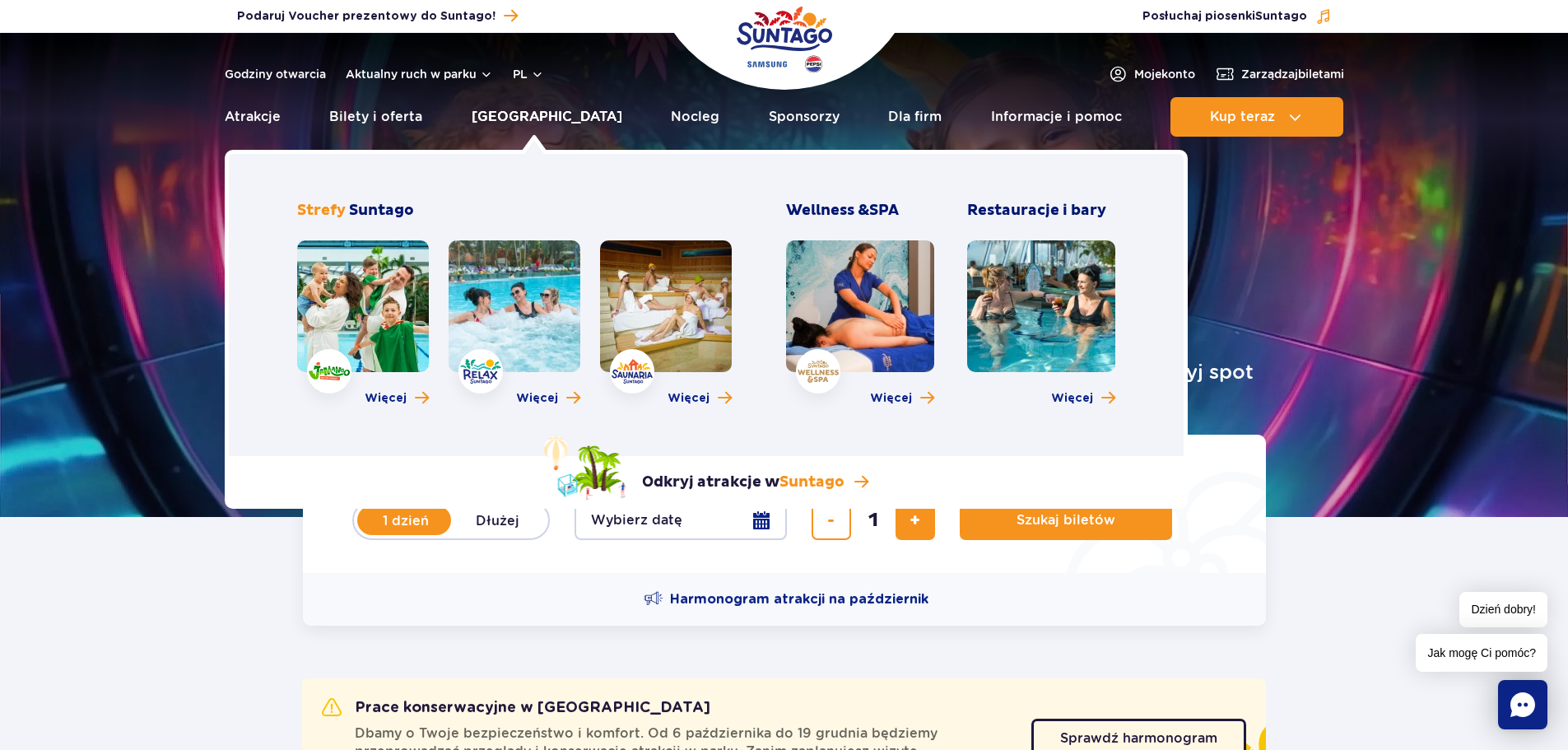
click at [539, 111] on link "[GEOGRAPHIC_DATA]" at bounding box center [547, 116] width 150 height 40
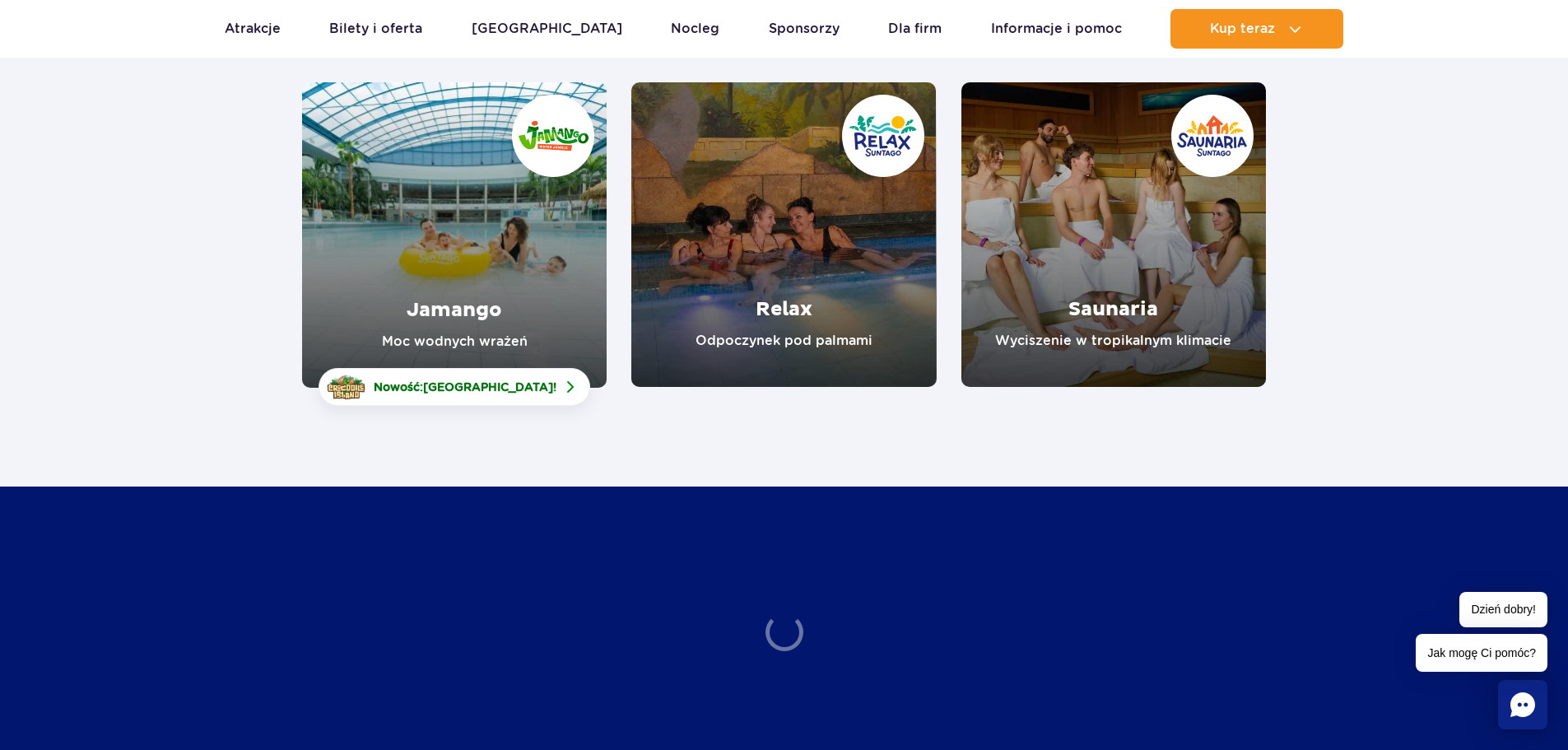
scroll to position [247, 0]
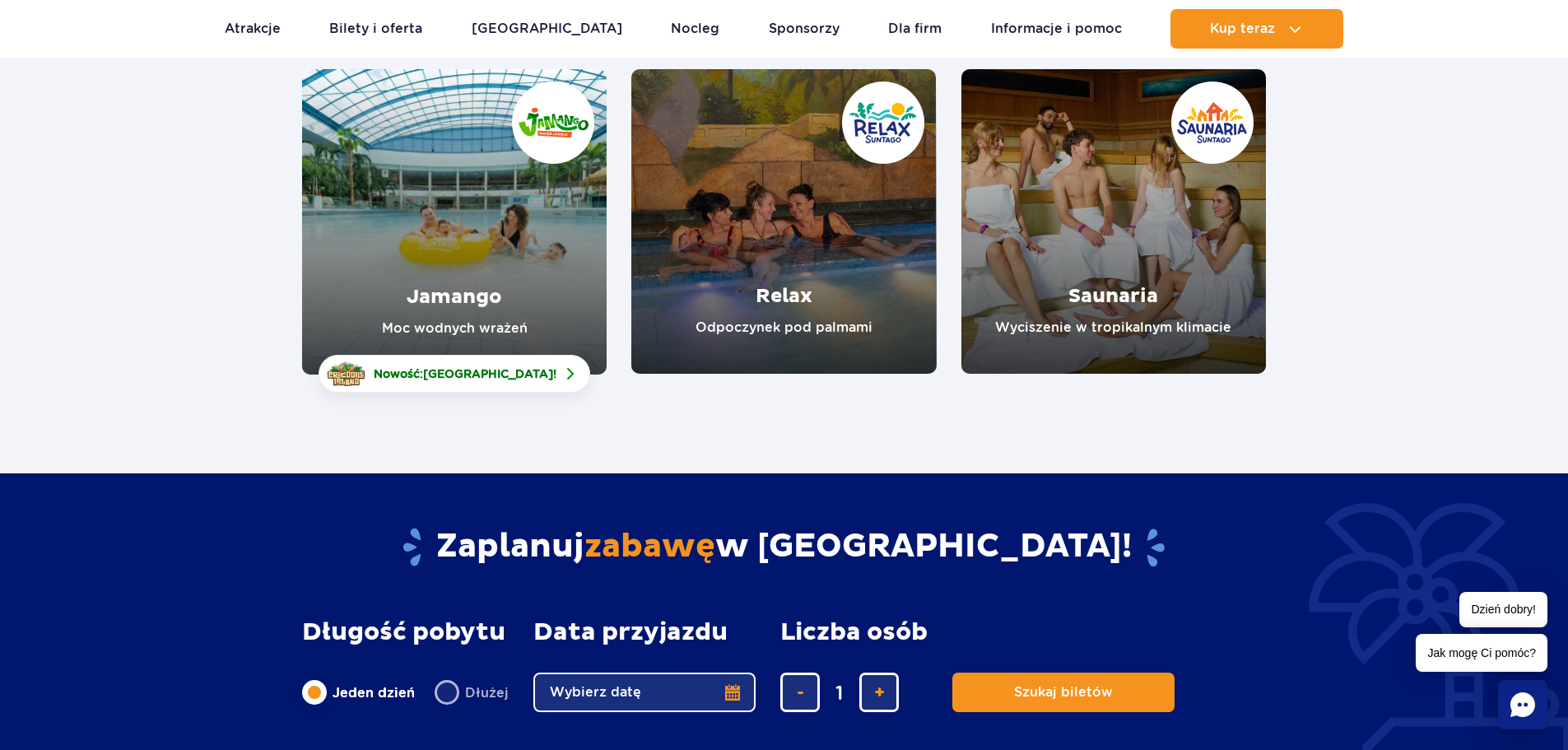
click at [470, 296] on link "Jamango" at bounding box center [455, 221] width 304 height 305
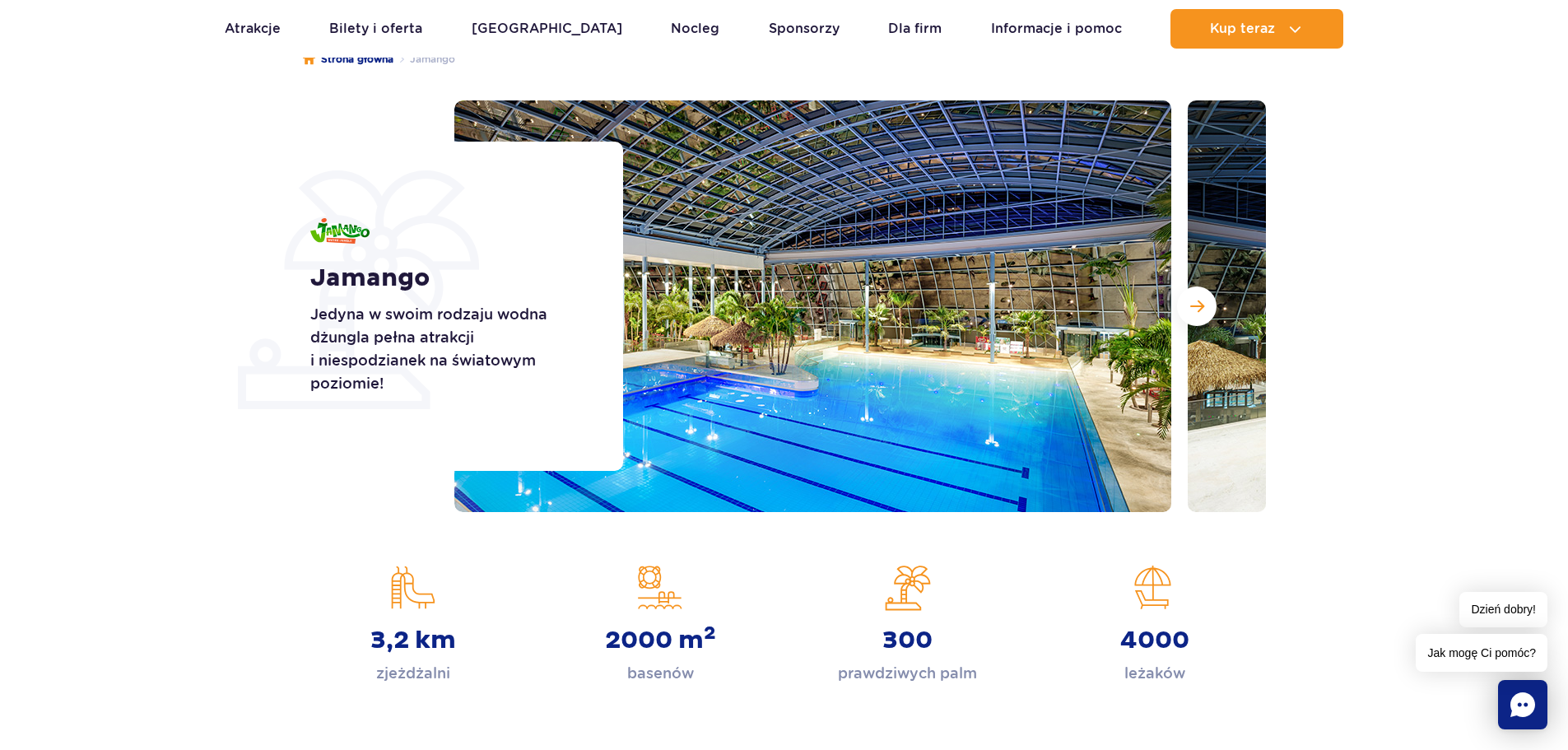
scroll to position [165, 0]
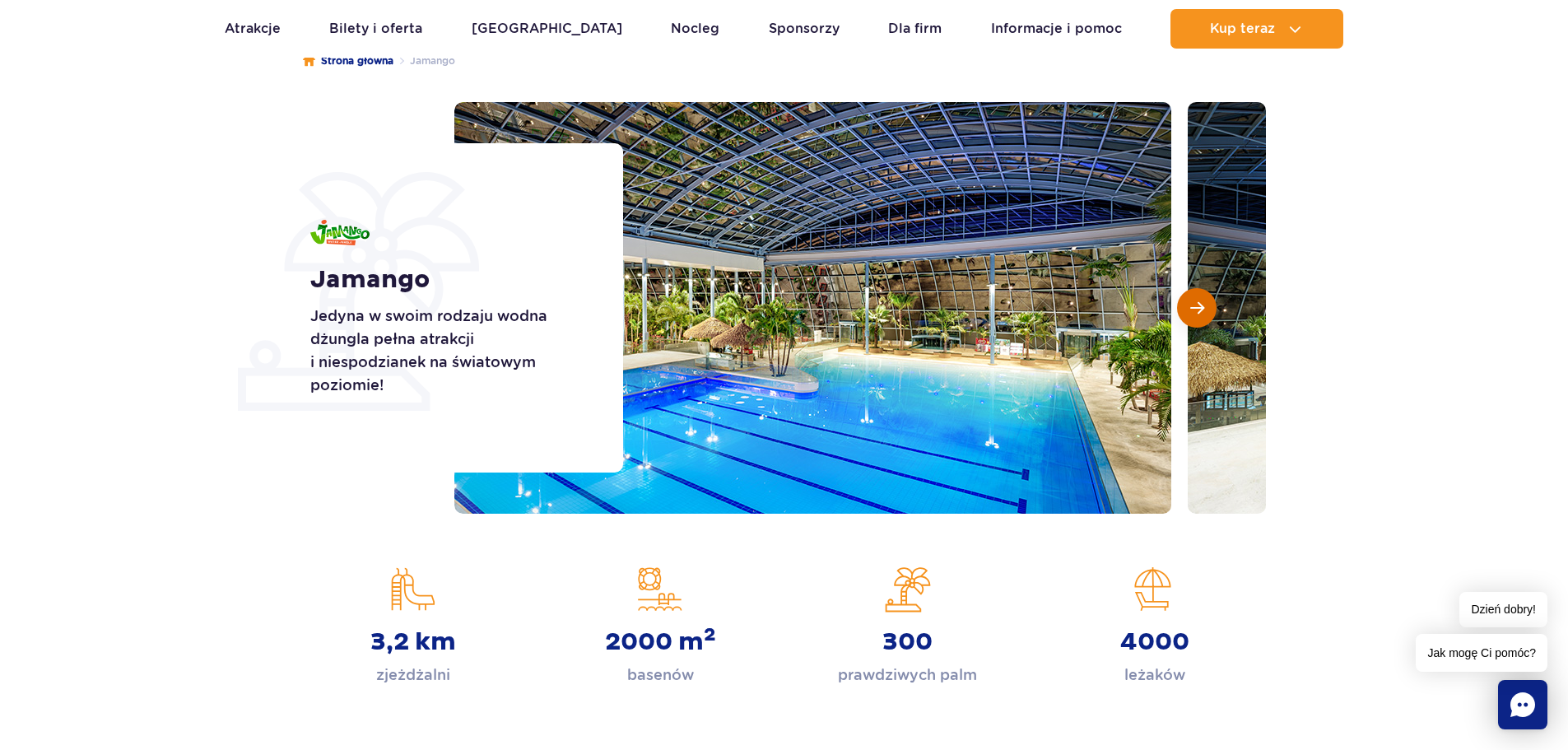
click at [1201, 300] on span "Następny slajd" at bounding box center [1197, 307] width 14 height 15
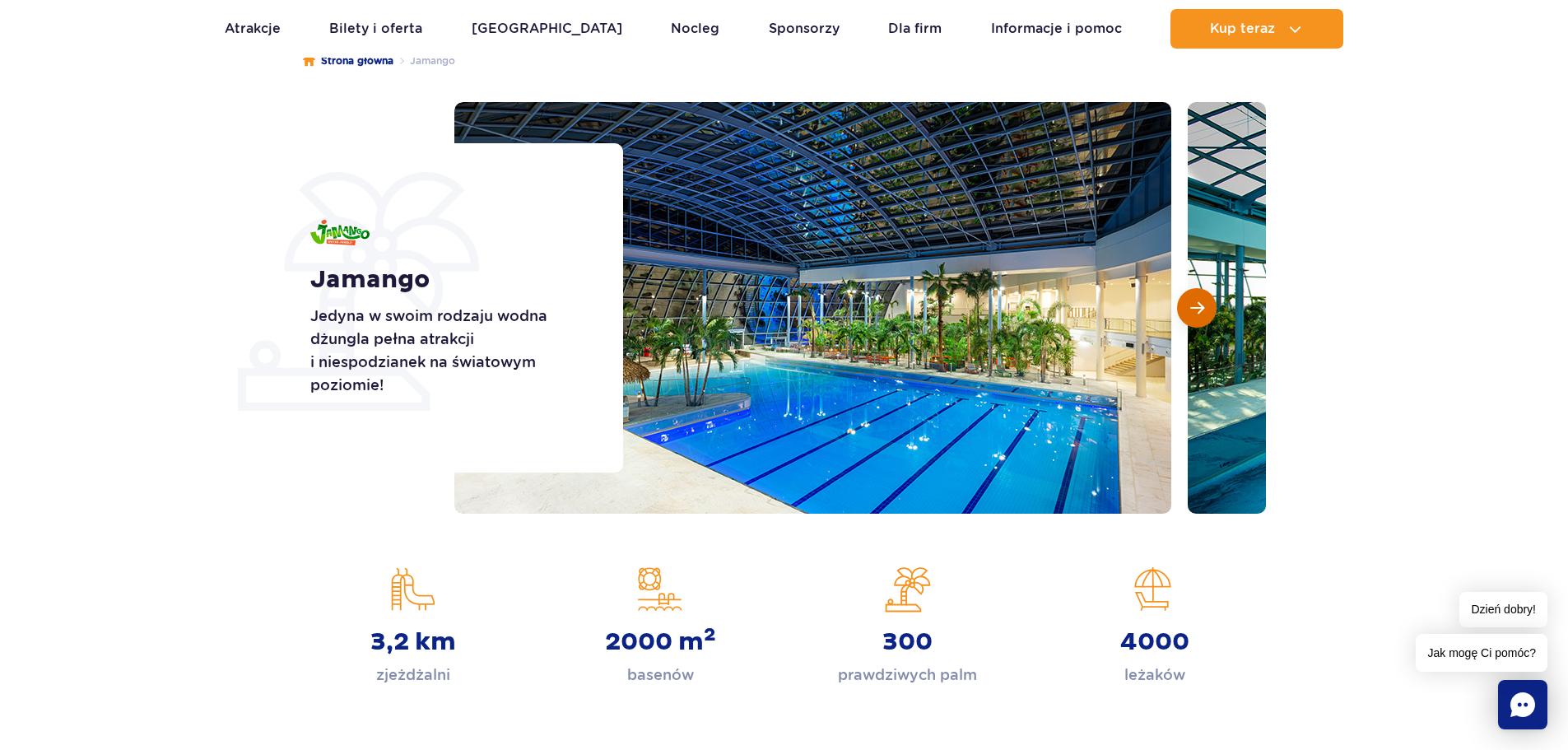
click at [1201, 300] on span "Następny slajd" at bounding box center [1197, 307] width 14 height 15
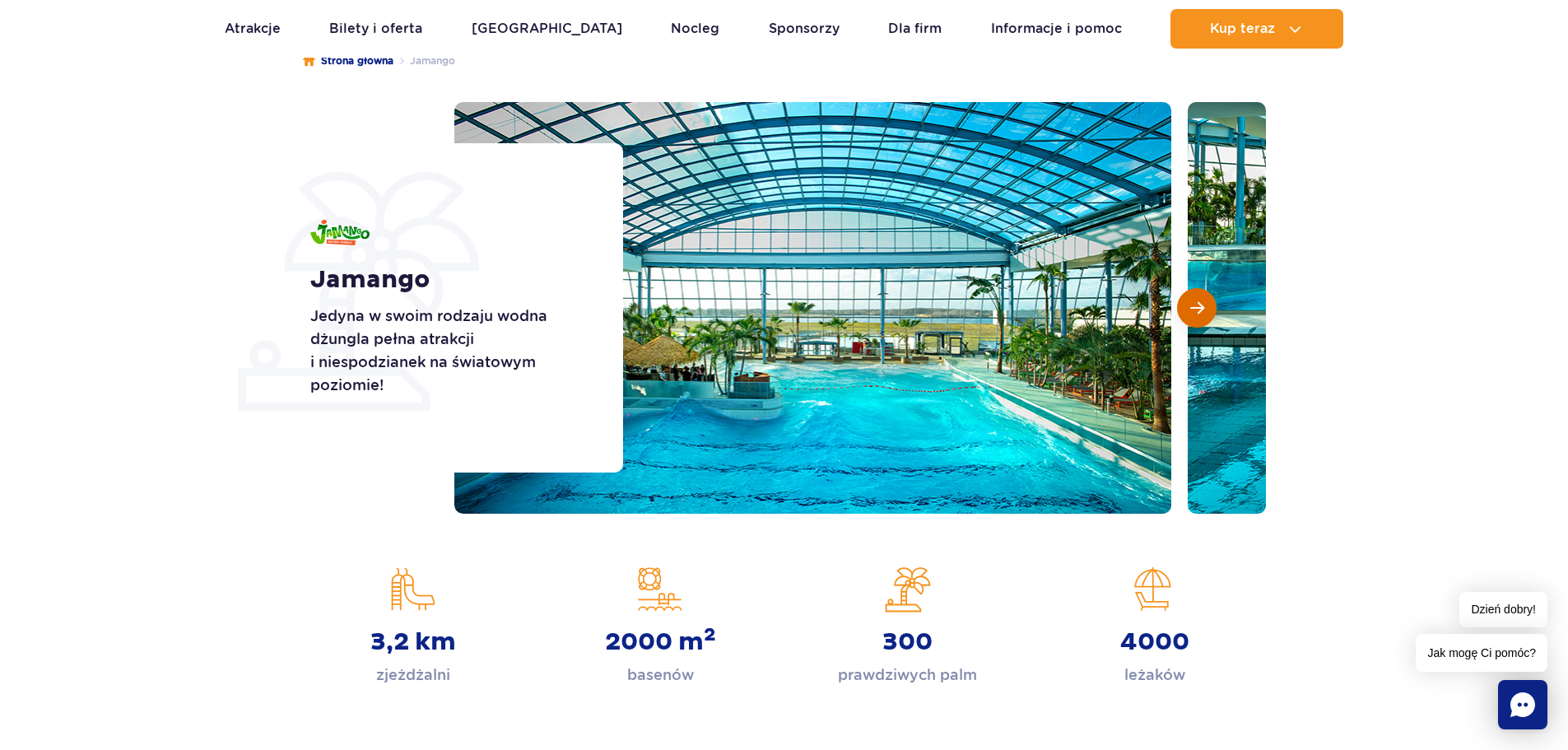
click at [1201, 300] on span "Następny slajd" at bounding box center [1197, 307] width 14 height 15
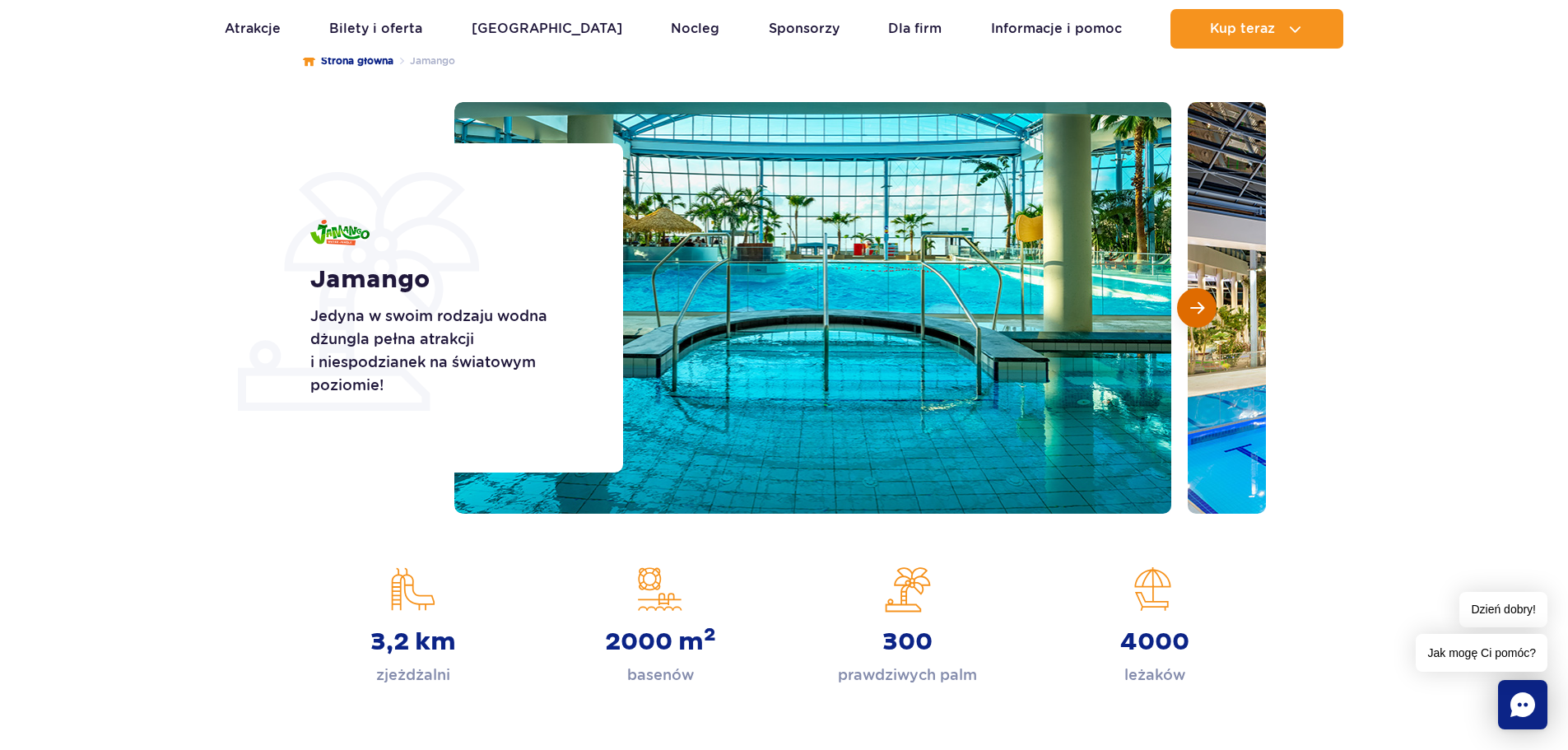
click at [1201, 300] on span "Następny slajd" at bounding box center [1197, 307] width 14 height 15
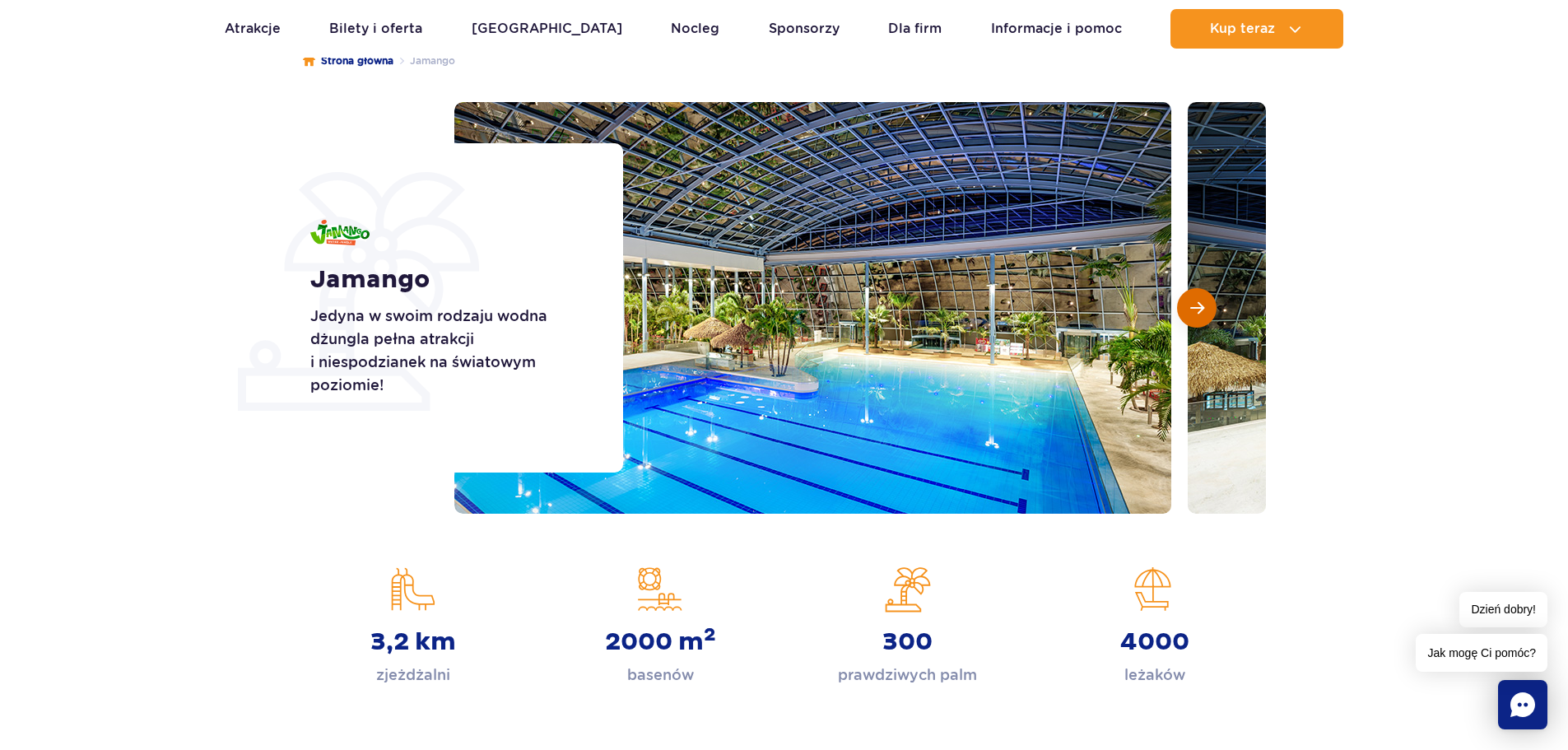
click at [1201, 300] on span "Następny slajd" at bounding box center [1197, 307] width 14 height 15
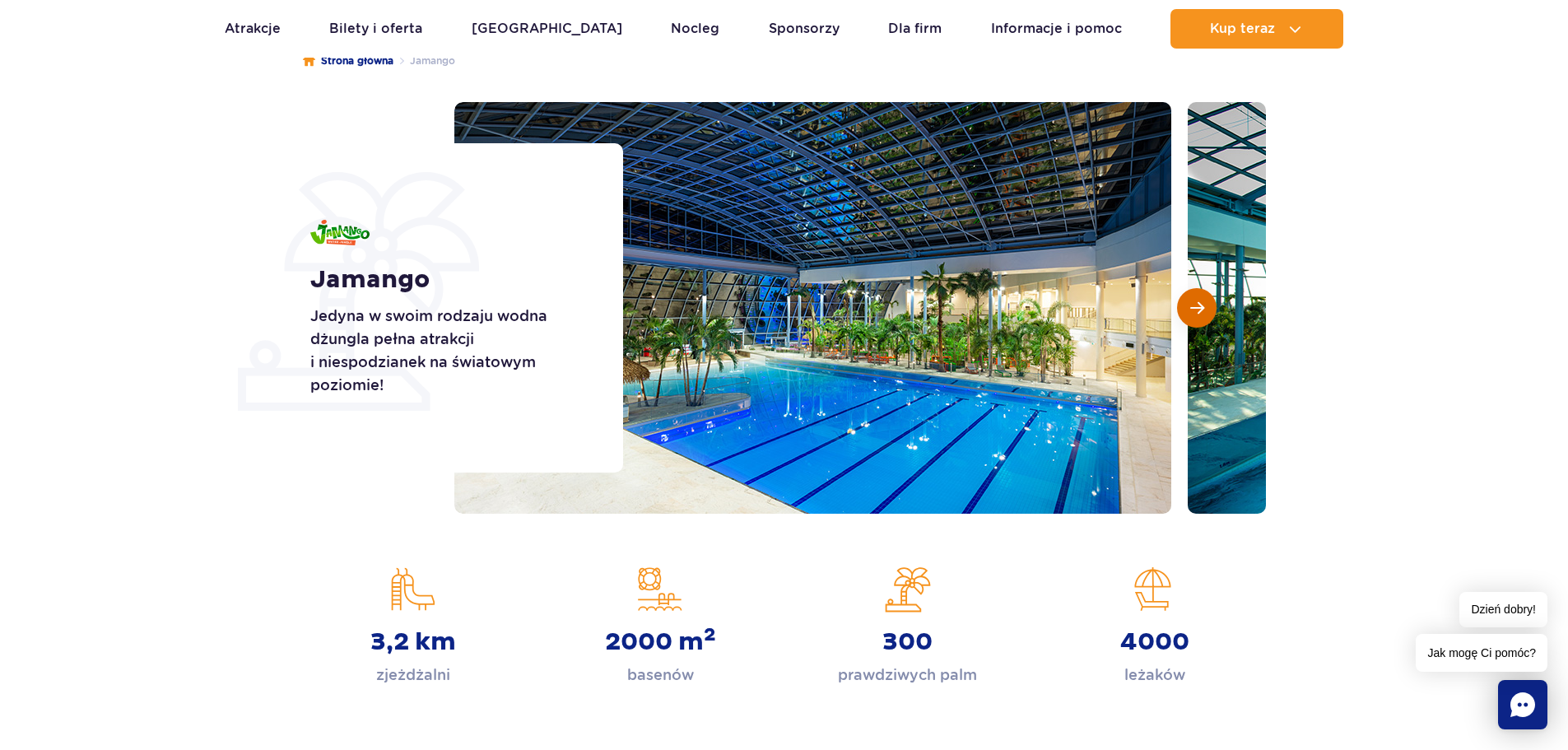
click at [1201, 300] on span "Następny slajd" at bounding box center [1197, 307] width 14 height 15
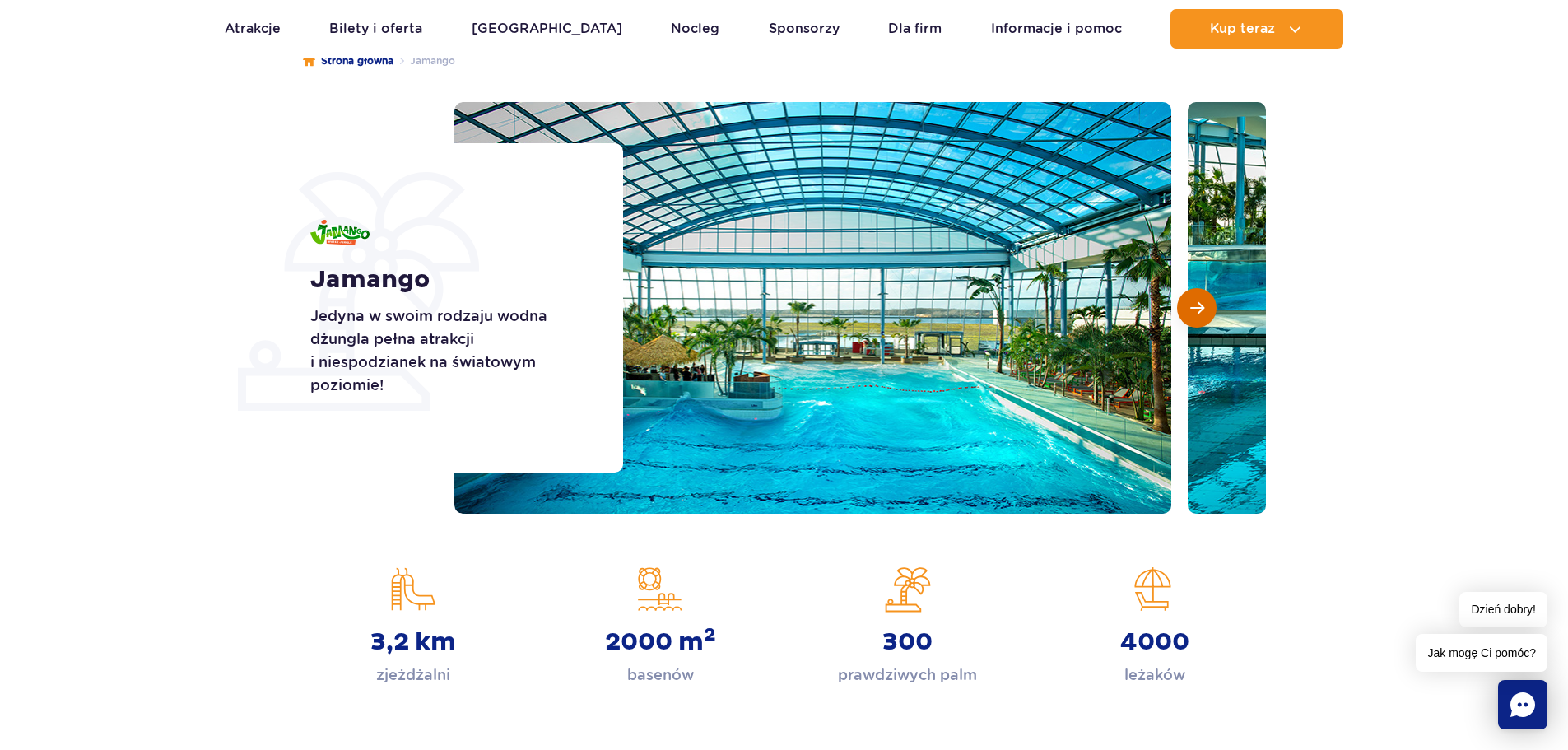
click at [1201, 300] on span "Następny slajd" at bounding box center [1197, 307] width 14 height 15
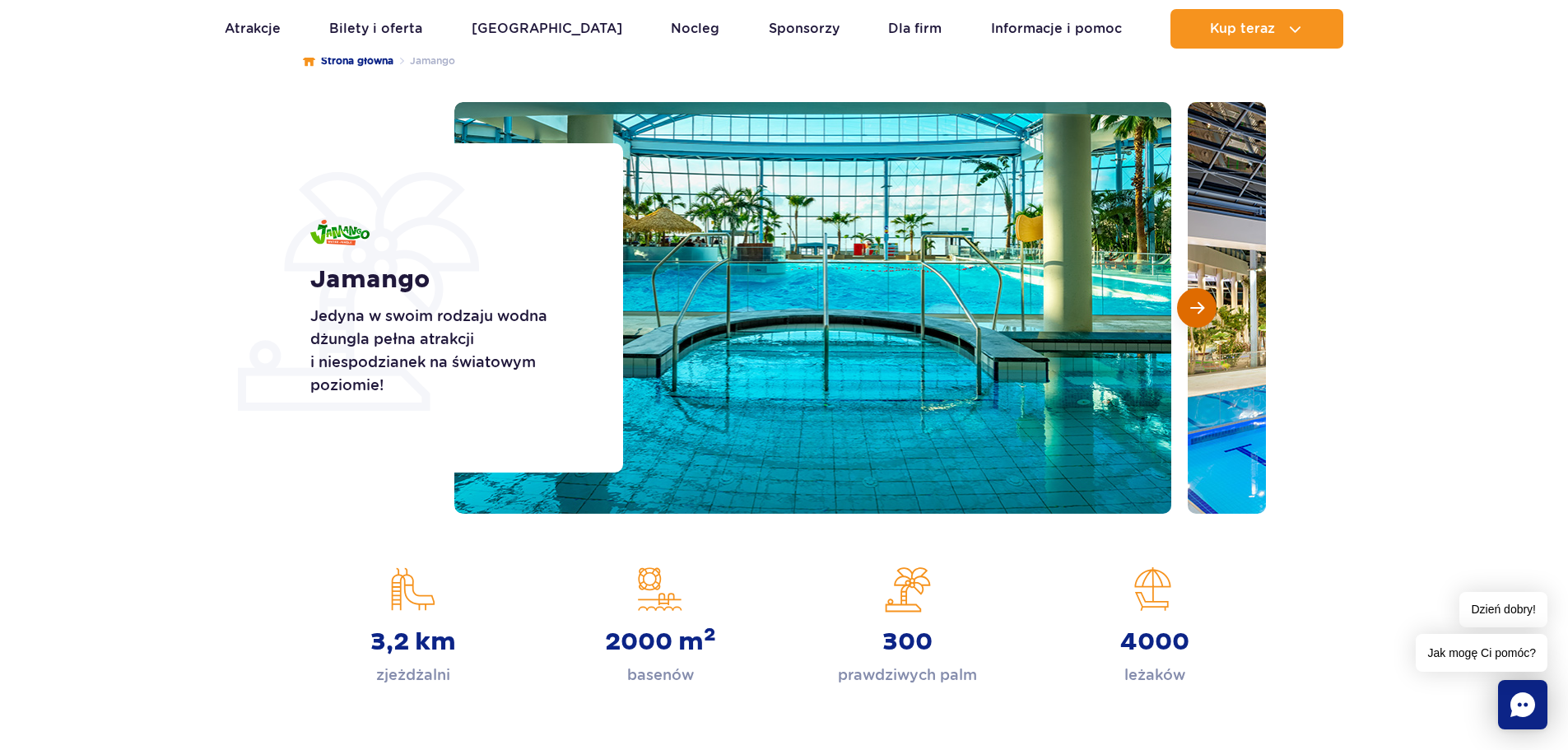
click at [1201, 300] on span "Następny slajd" at bounding box center [1197, 307] width 14 height 15
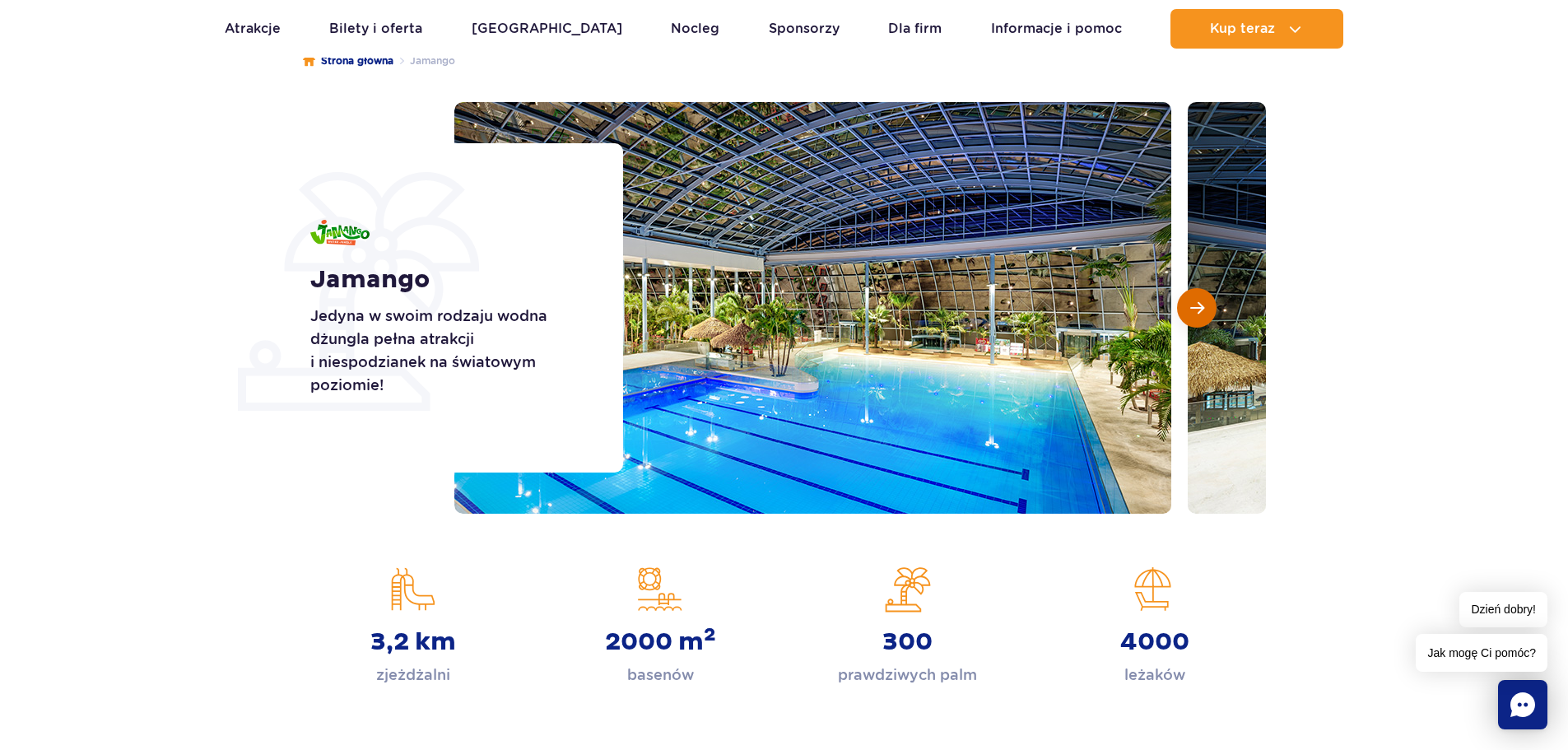
click at [1201, 300] on span "Następny slajd" at bounding box center [1197, 307] width 14 height 15
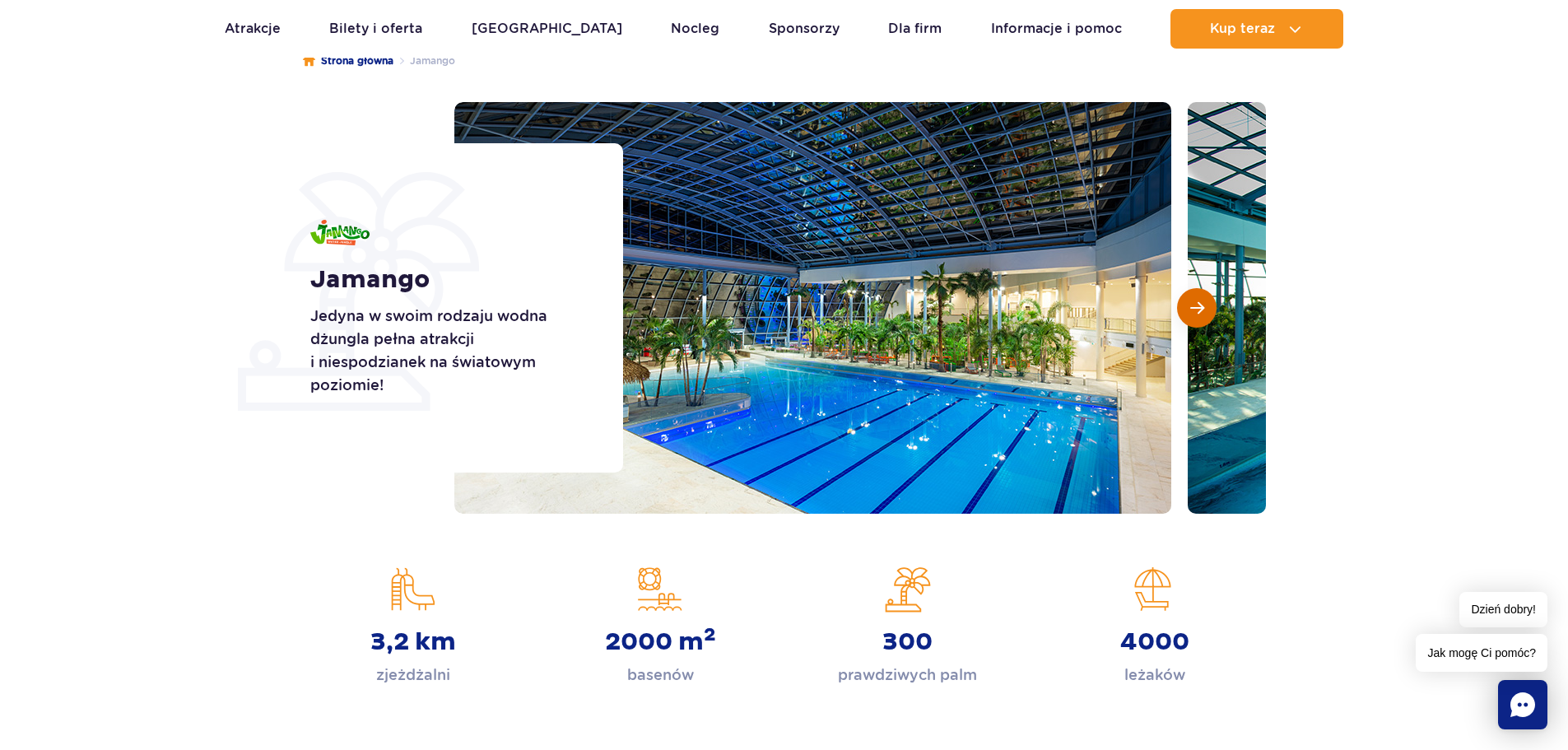
click at [1201, 300] on span "Następny slajd" at bounding box center [1197, 307] width 14 height 15
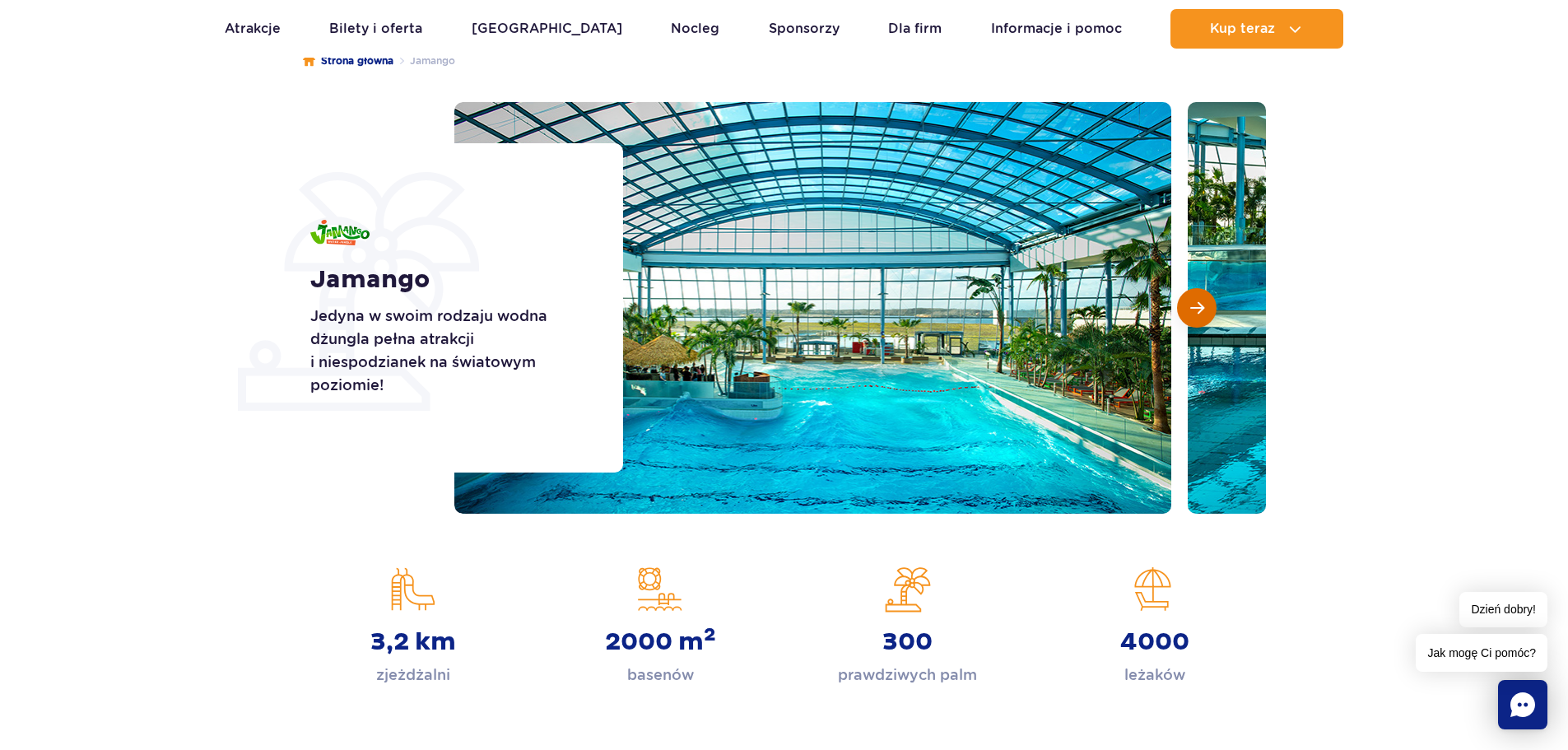
click at [1201, 300] on span "Następny slajd" at bounding box center [1197, 307] width 14 height 15
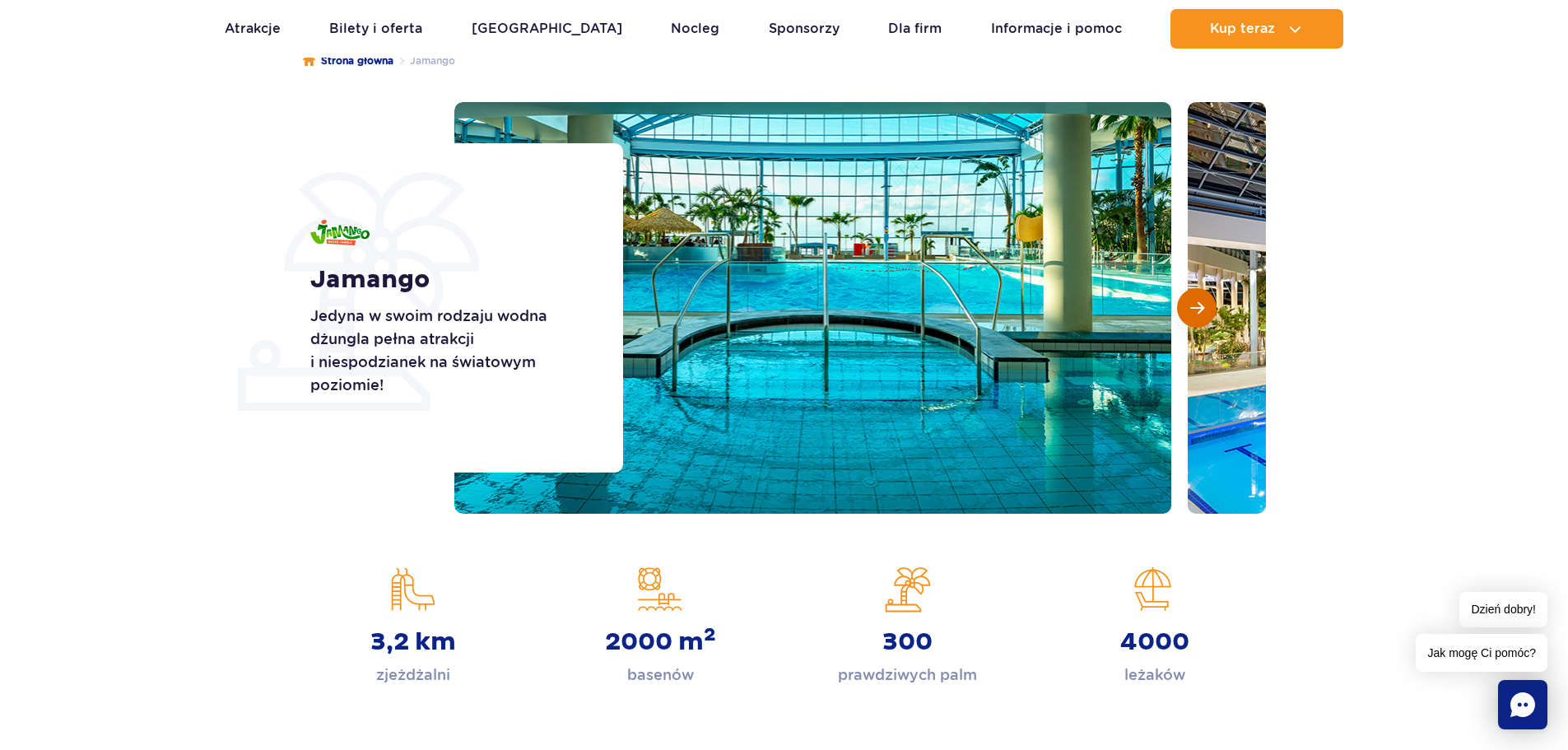
click at [1201, 300] on span "Następny slajd" at bounding box center [1197, 307] width 14 height 15
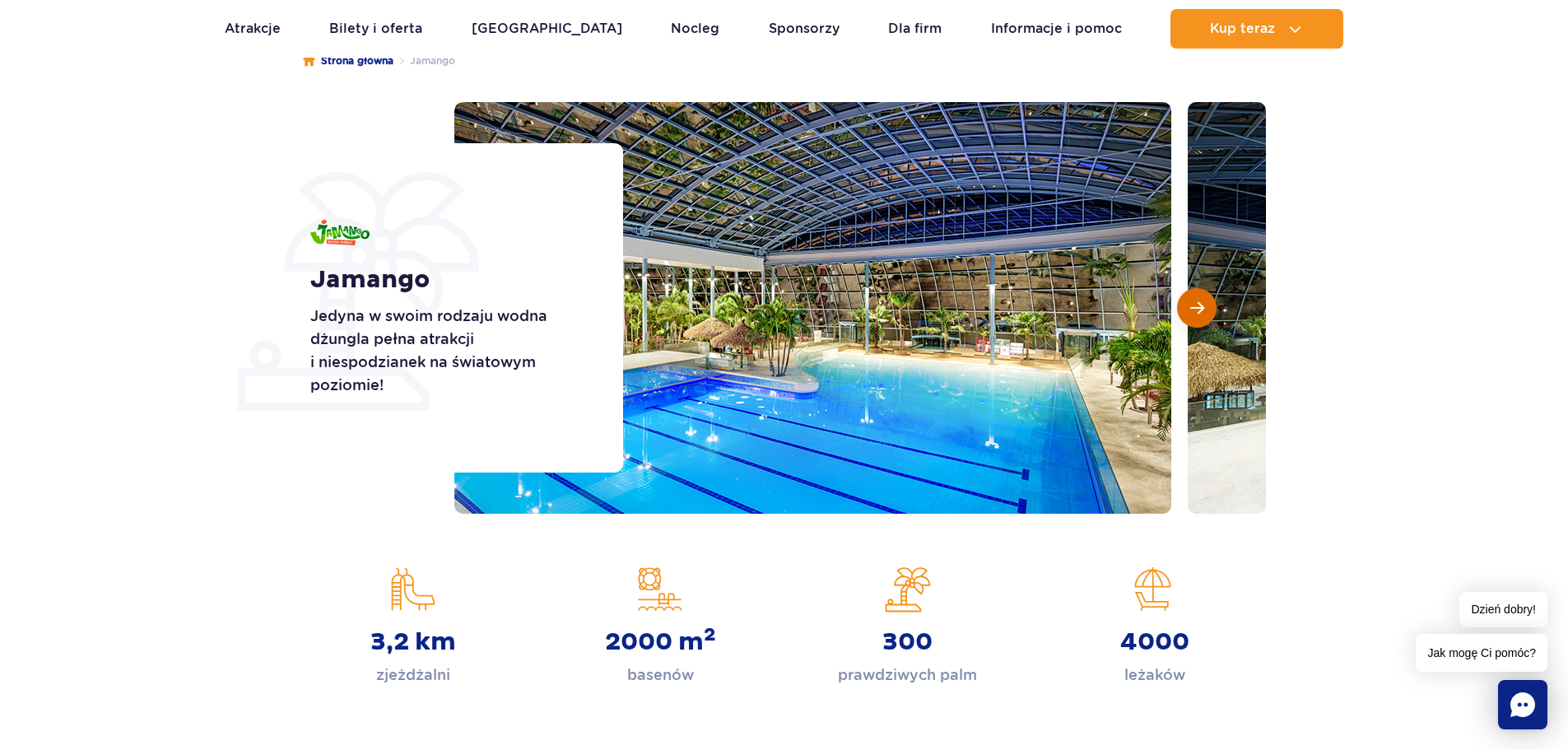
click at [1195, 303] on span "Następny slajd" at bounding box center [1197, 307] width 14 height 15
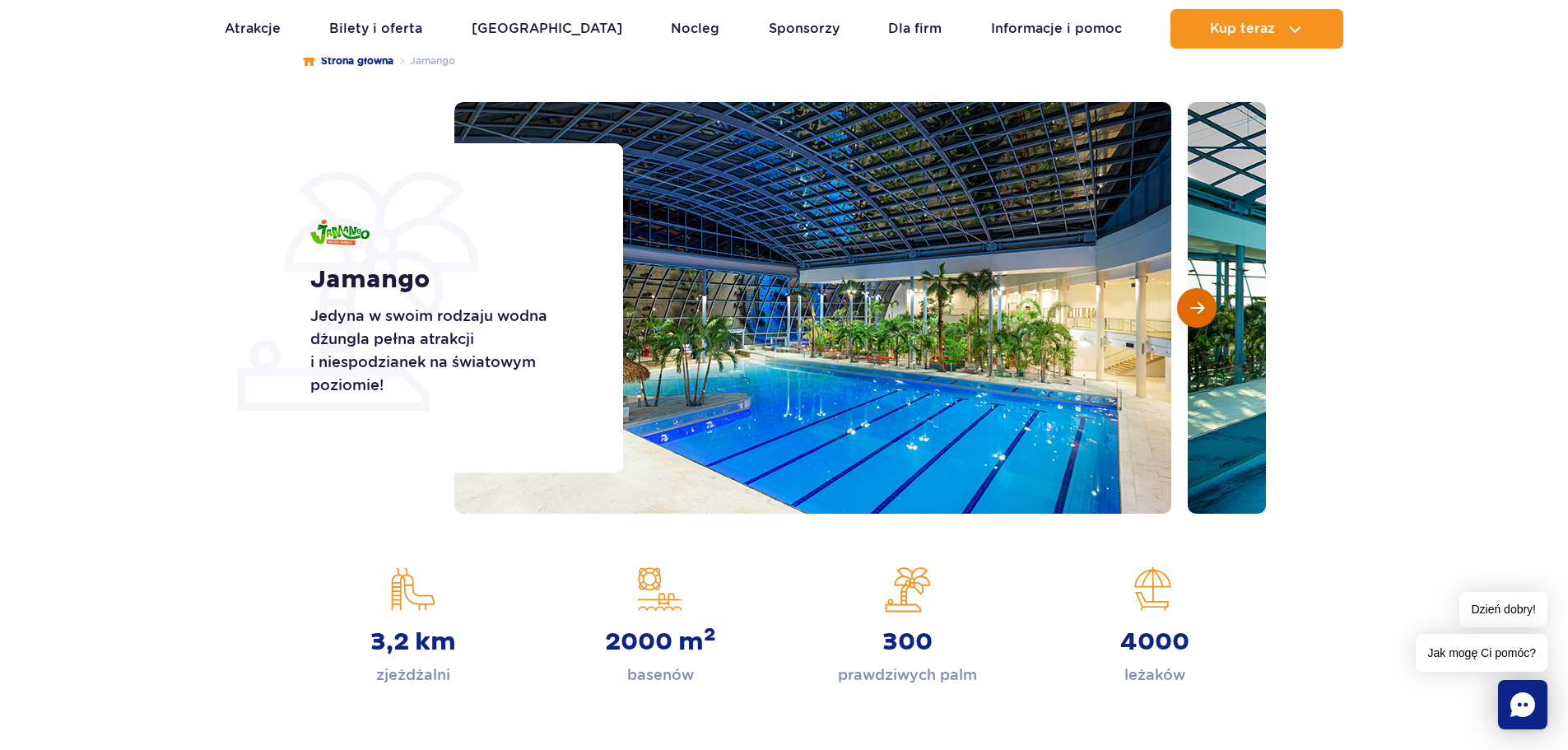
click at [1201, 305] on span "Następny slajd" at bounding box center [1197, 307] width 14 height 15
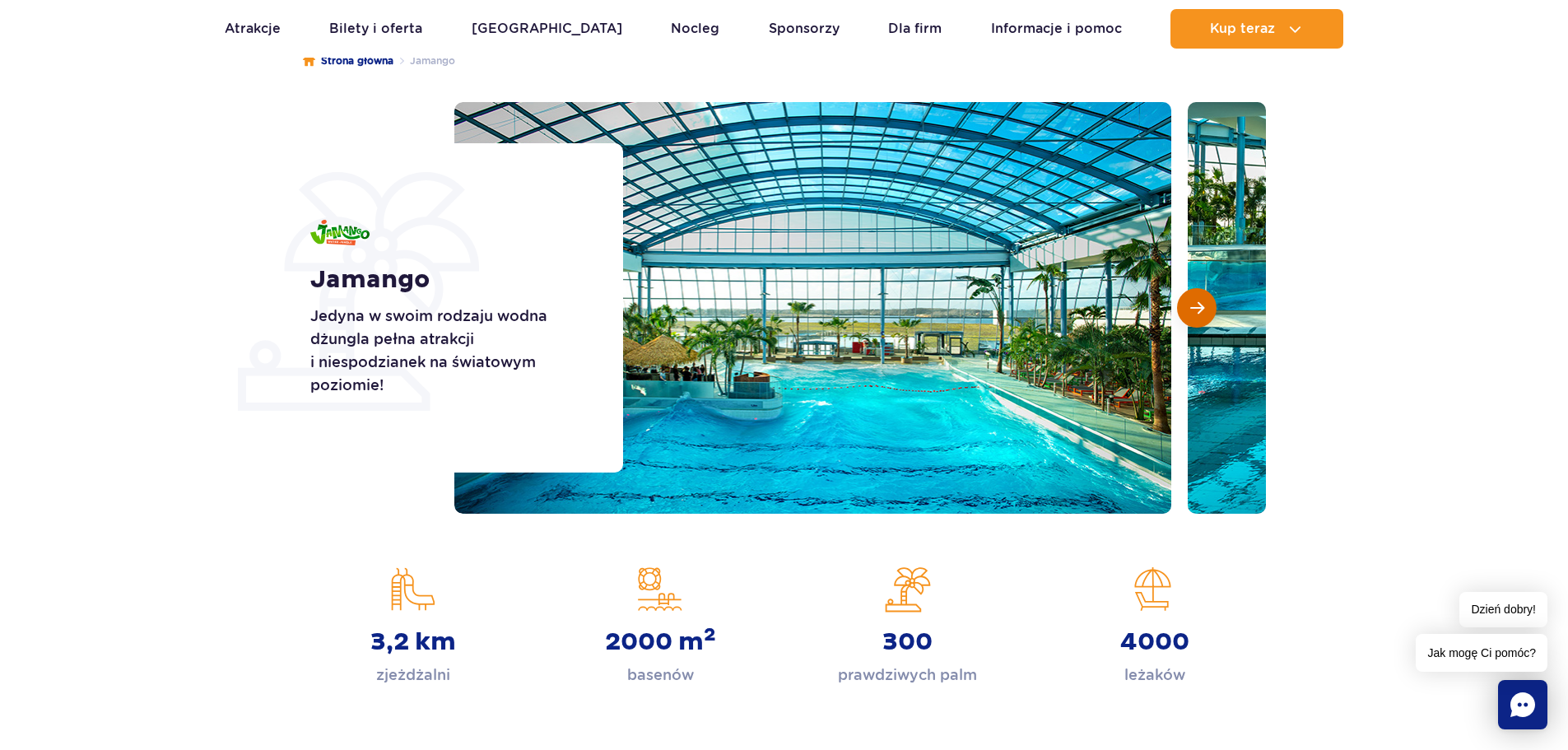
click at [1201, 305] on span "Następny slajd" at bounding box center [1197, 307] width 14 height 15
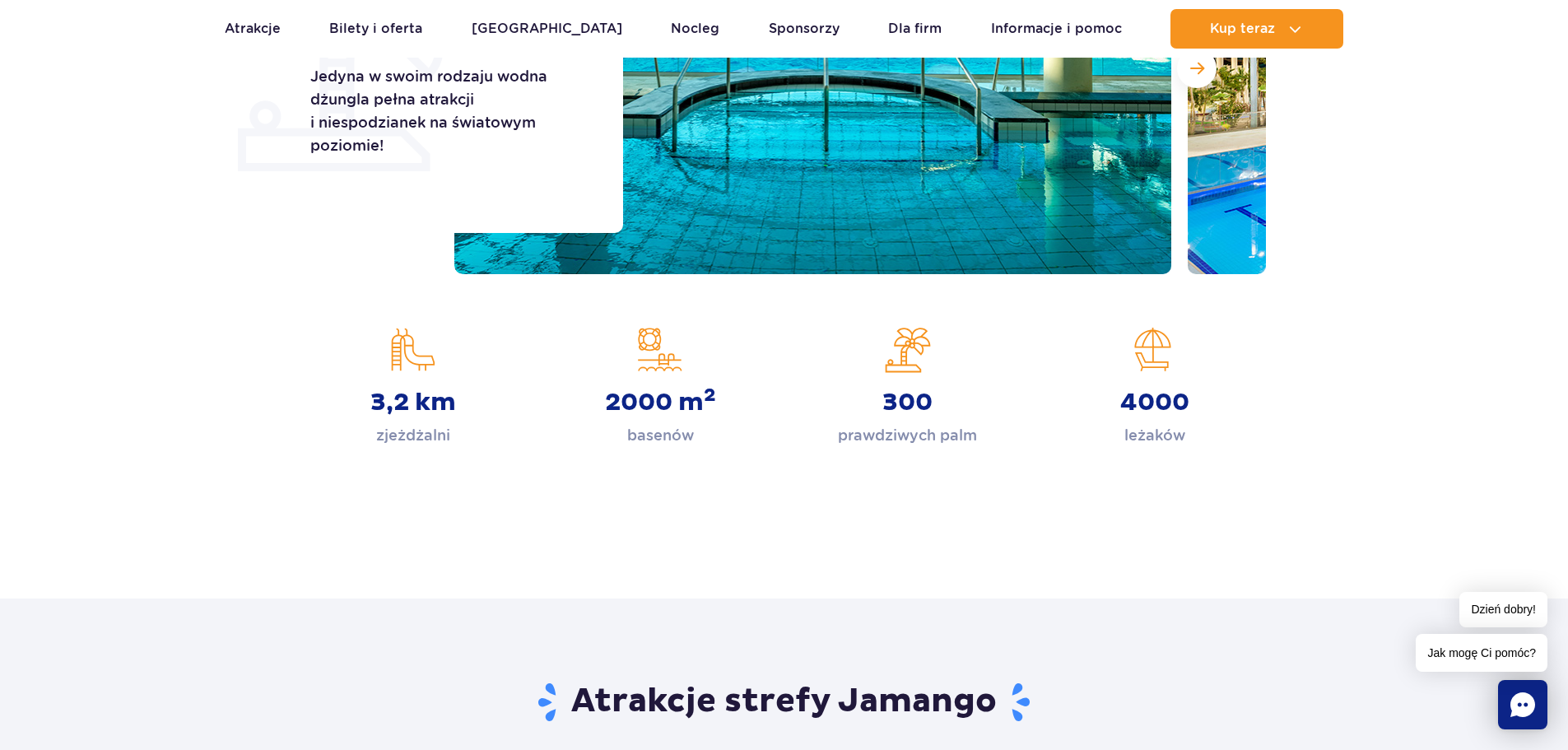
scroll to position [329, 0]
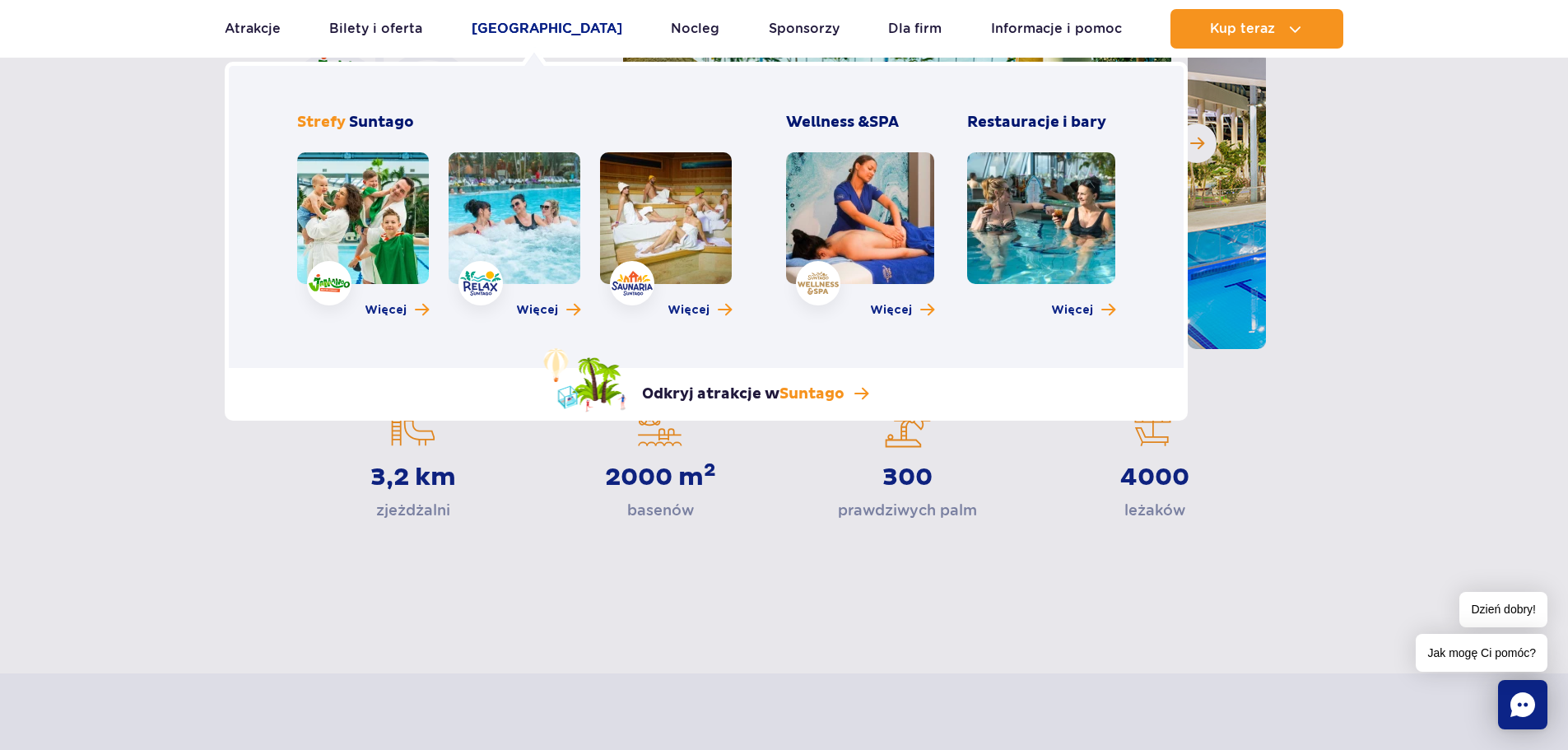
click at [539, 19] on link "[GEOGRAPHIC_DATA]" at bounding box center [547, 28] width 150 height 40
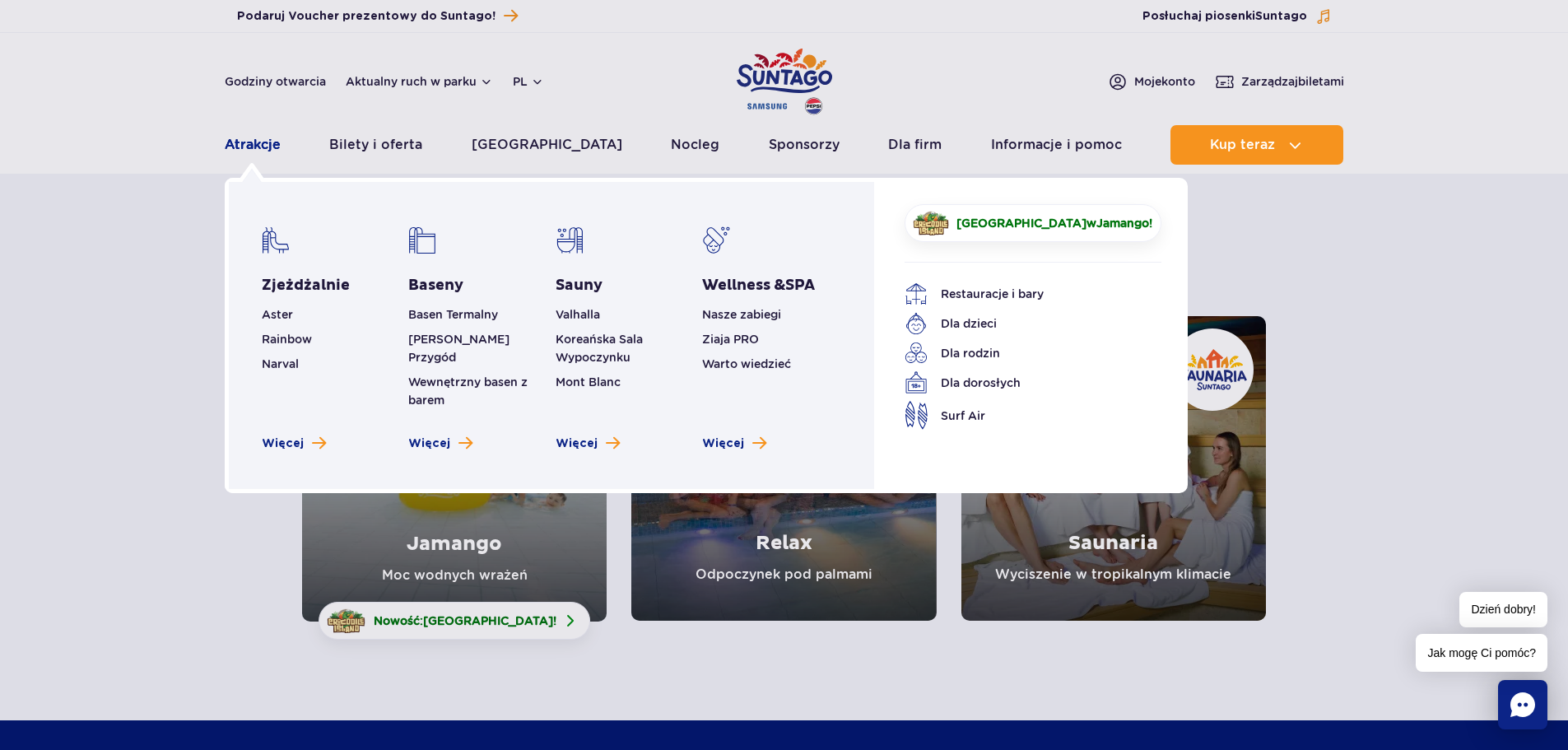
click at [256, 149] on link "Atrakcje" at bounding box center [253, 144] width 56 height 40
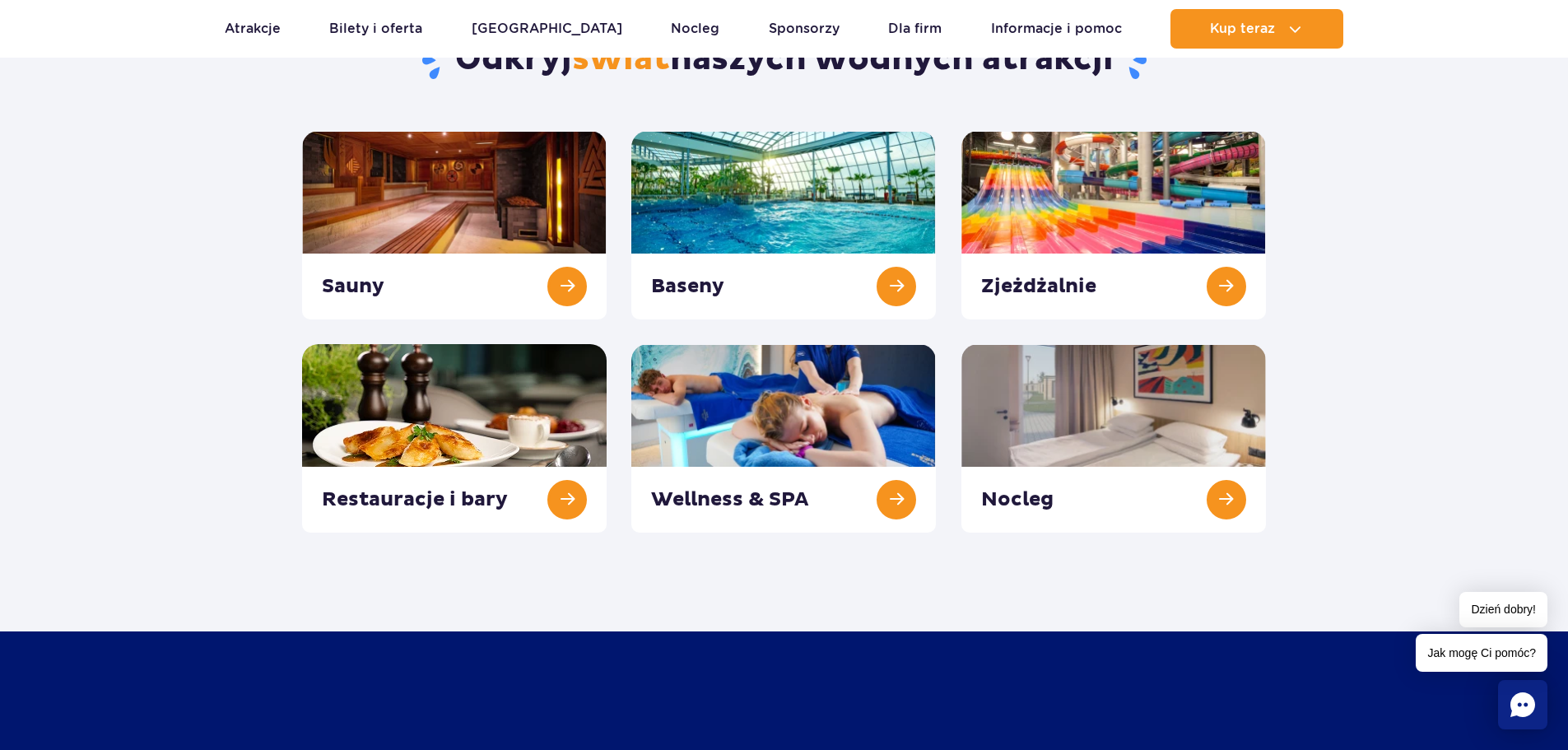
scroll to position [247, 0]
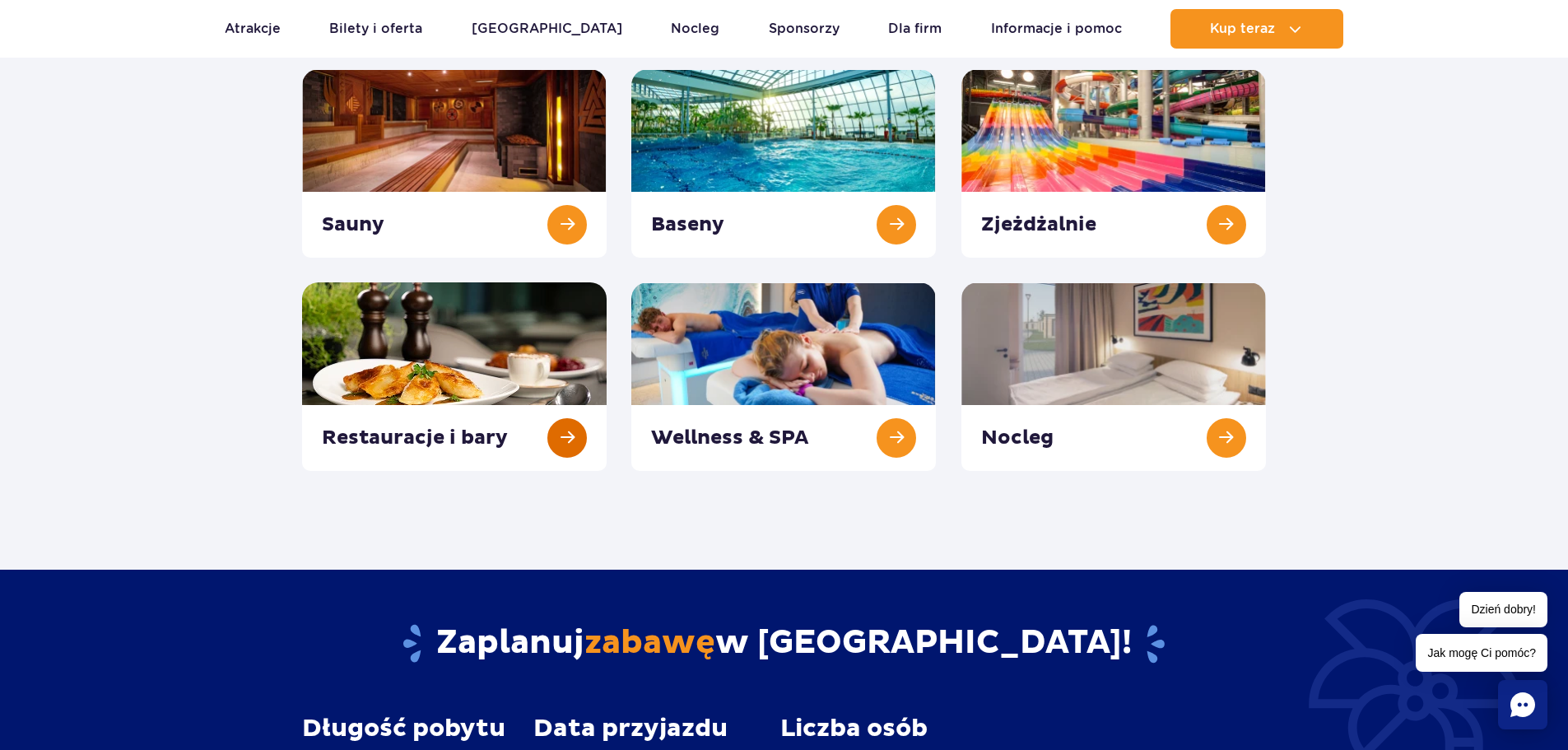
click at [565, 439] on link at bounding box center [455, 376] width 304 height 189
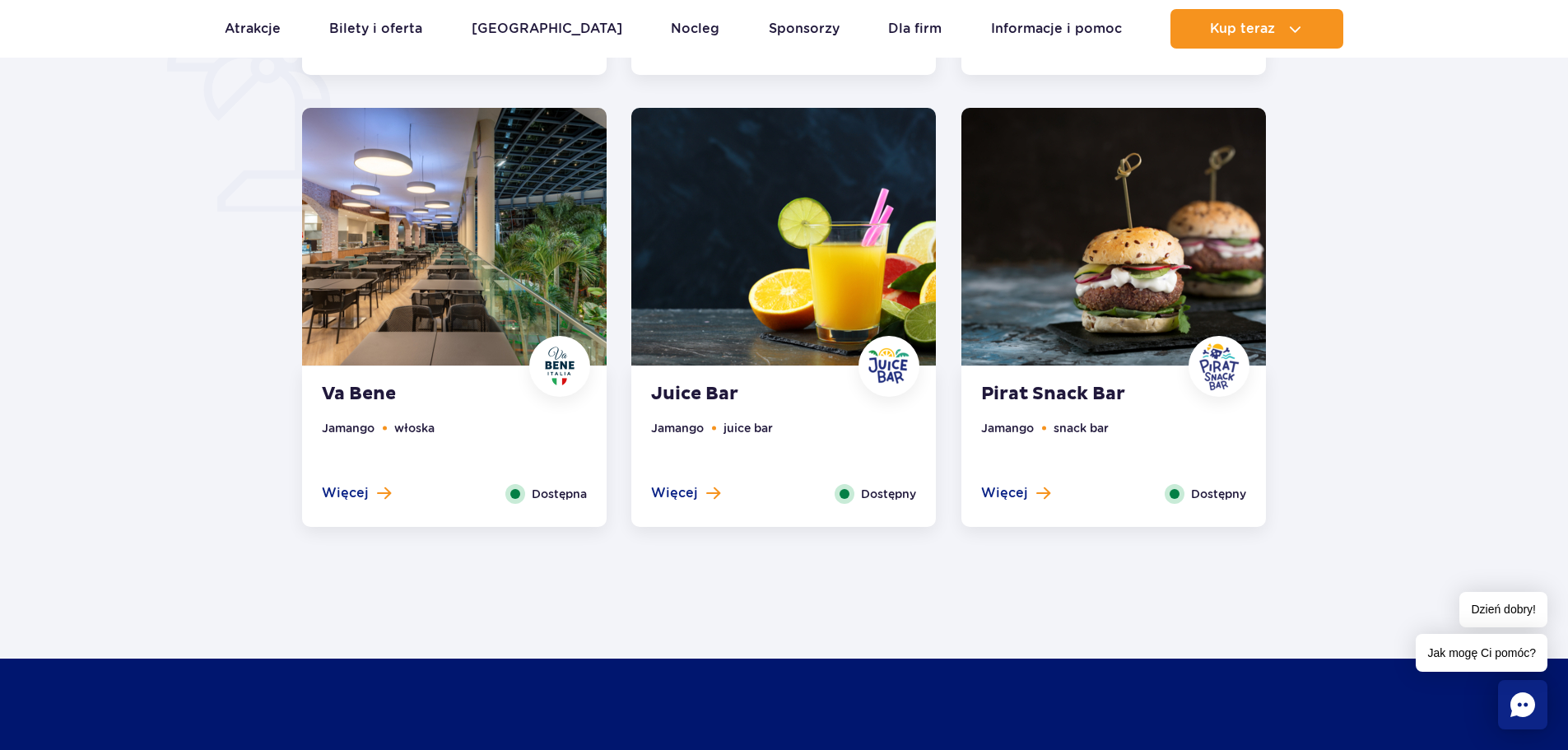
scroll to position [1317, 0]
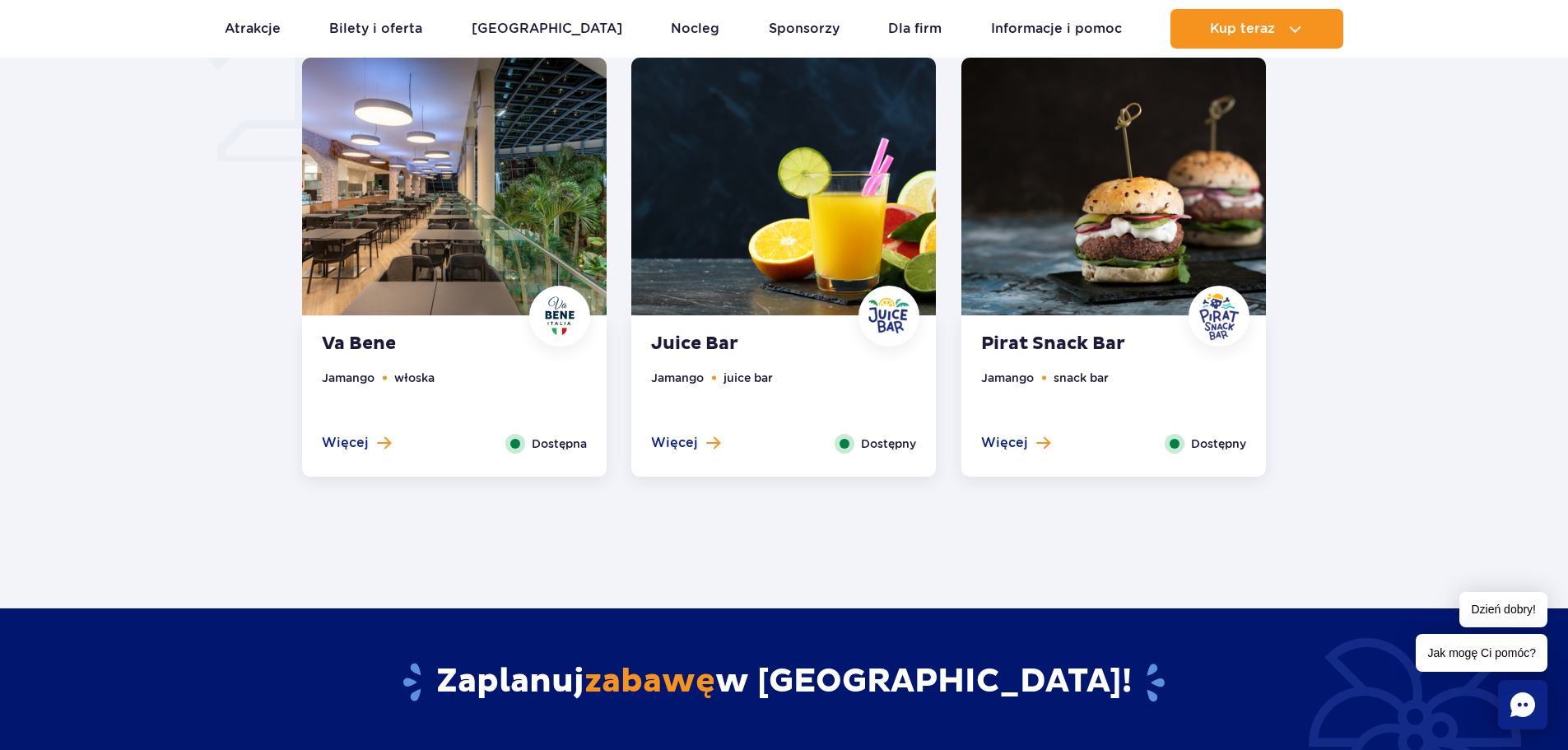
click at [1227, 446] on span "Dostępny" at bounding box center [1218, 443] width 55 height 18
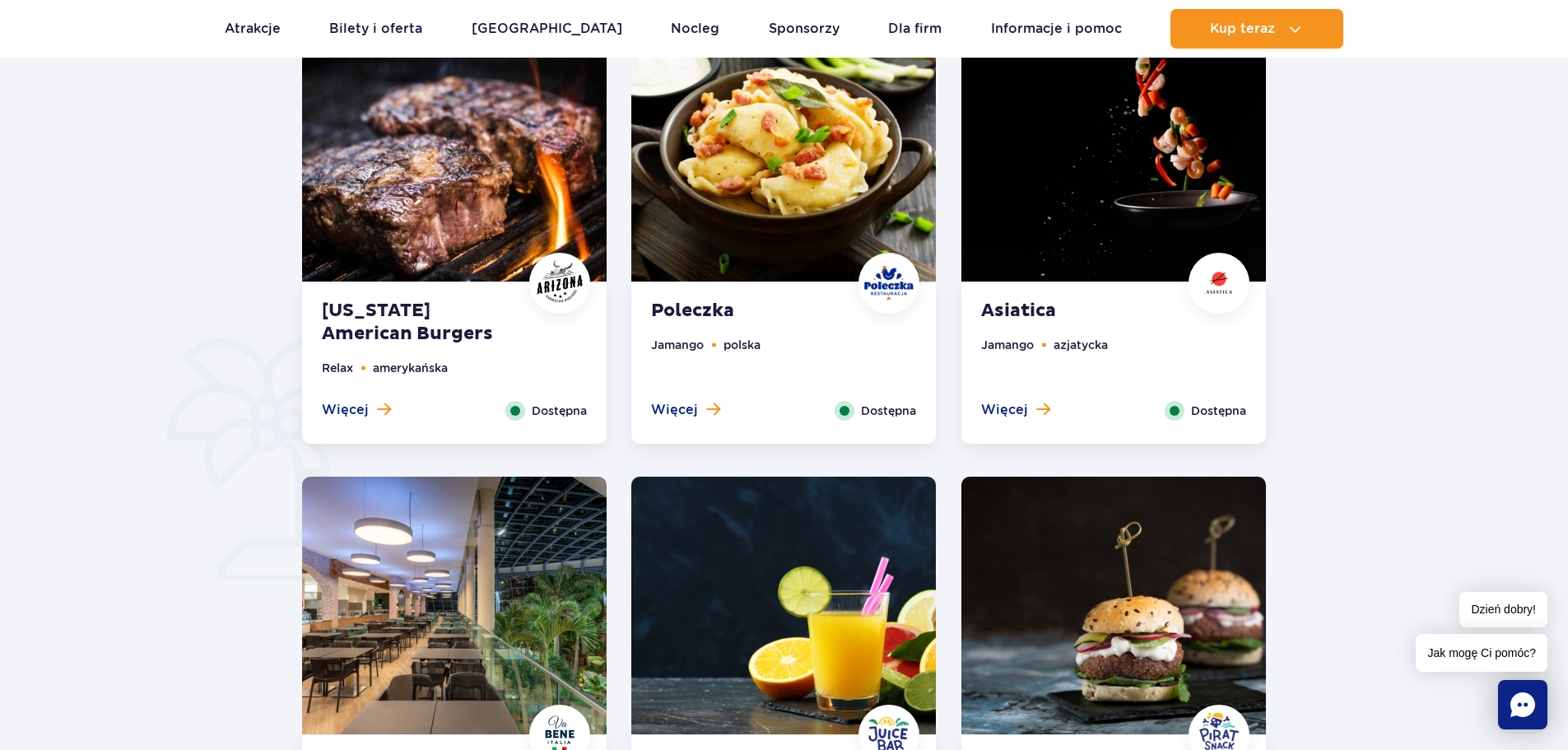
scroll to position [827, 0]
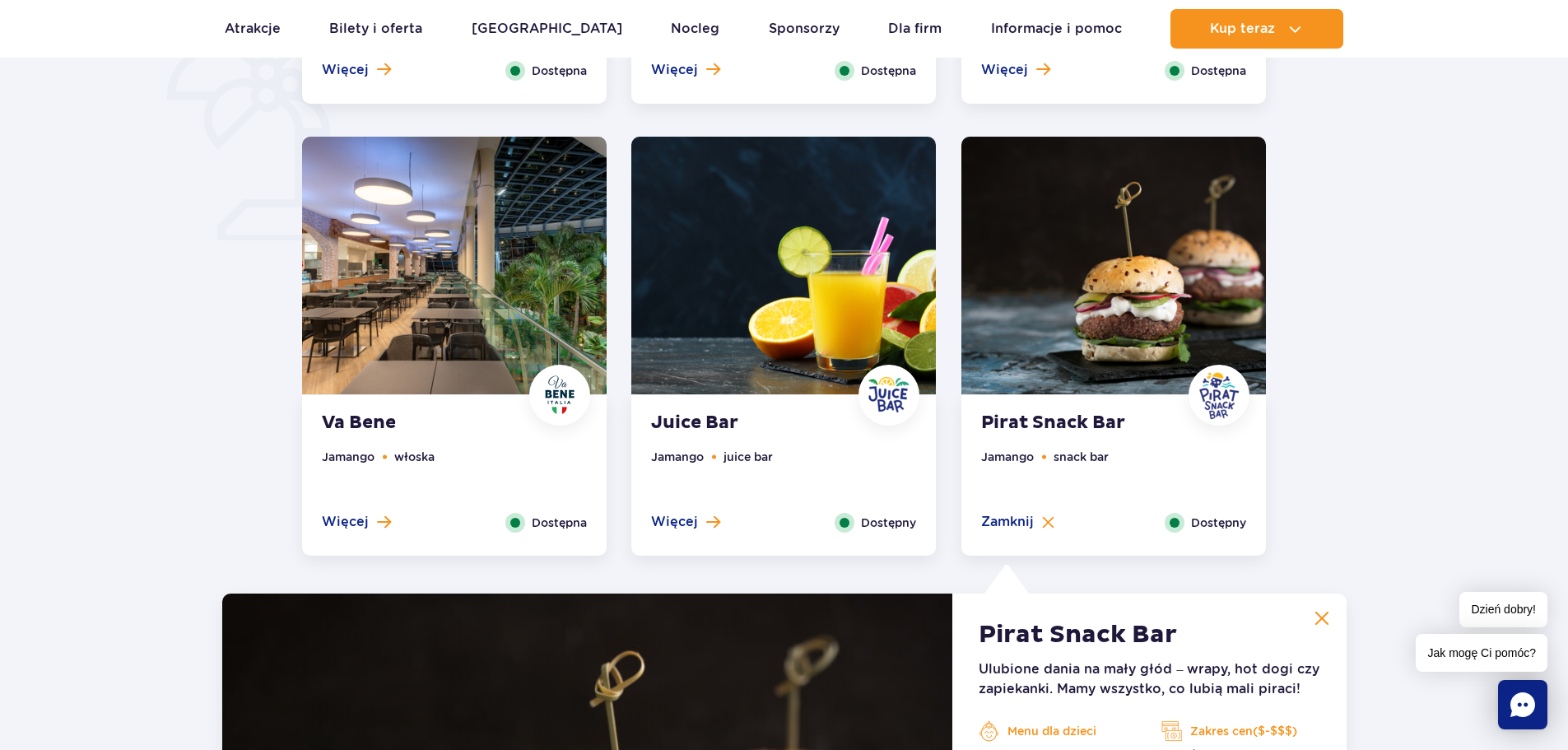
click at [556, 524] on span "Dostępna" at bounding box center [559, 522] width 55 height 18
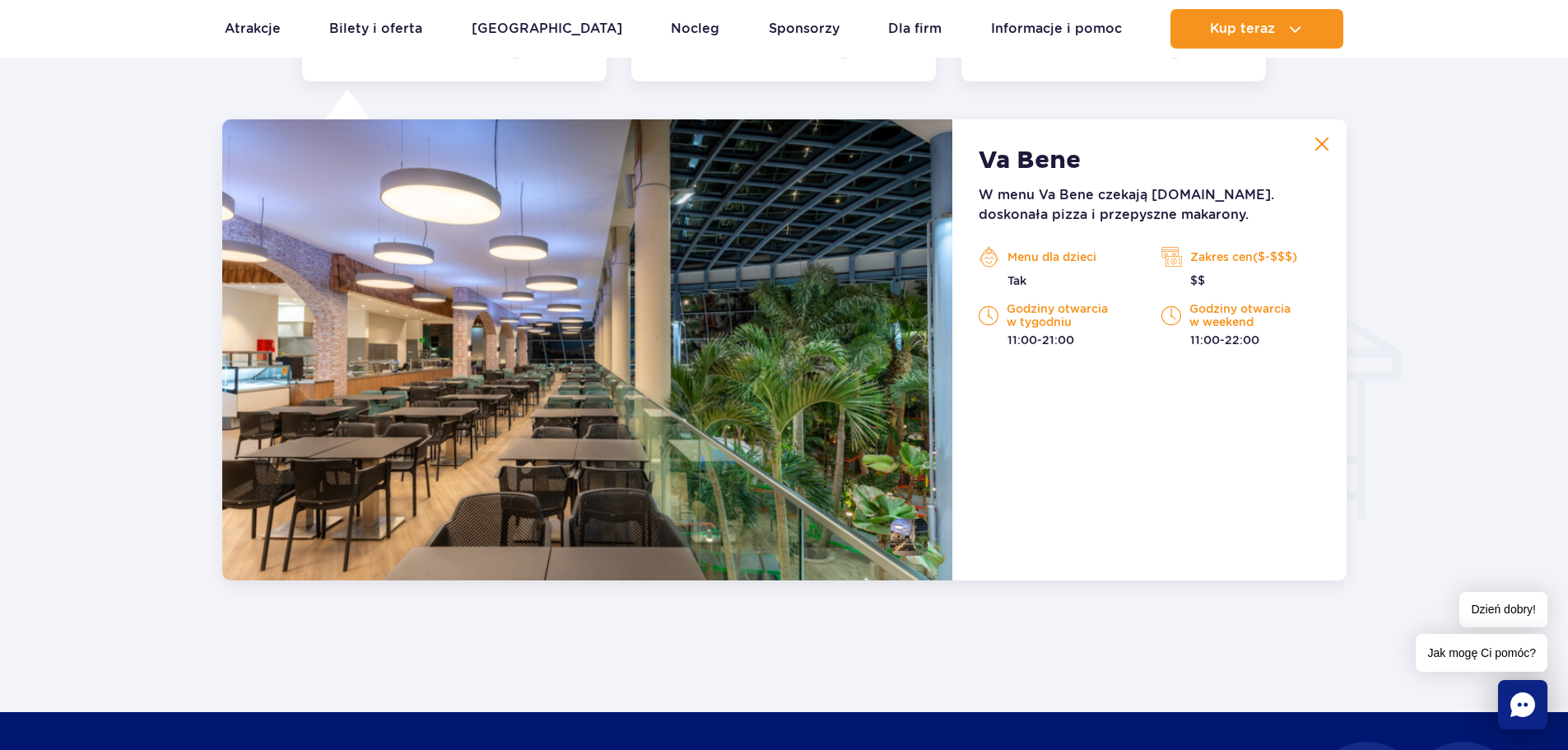
scroll to position [1732, 0]
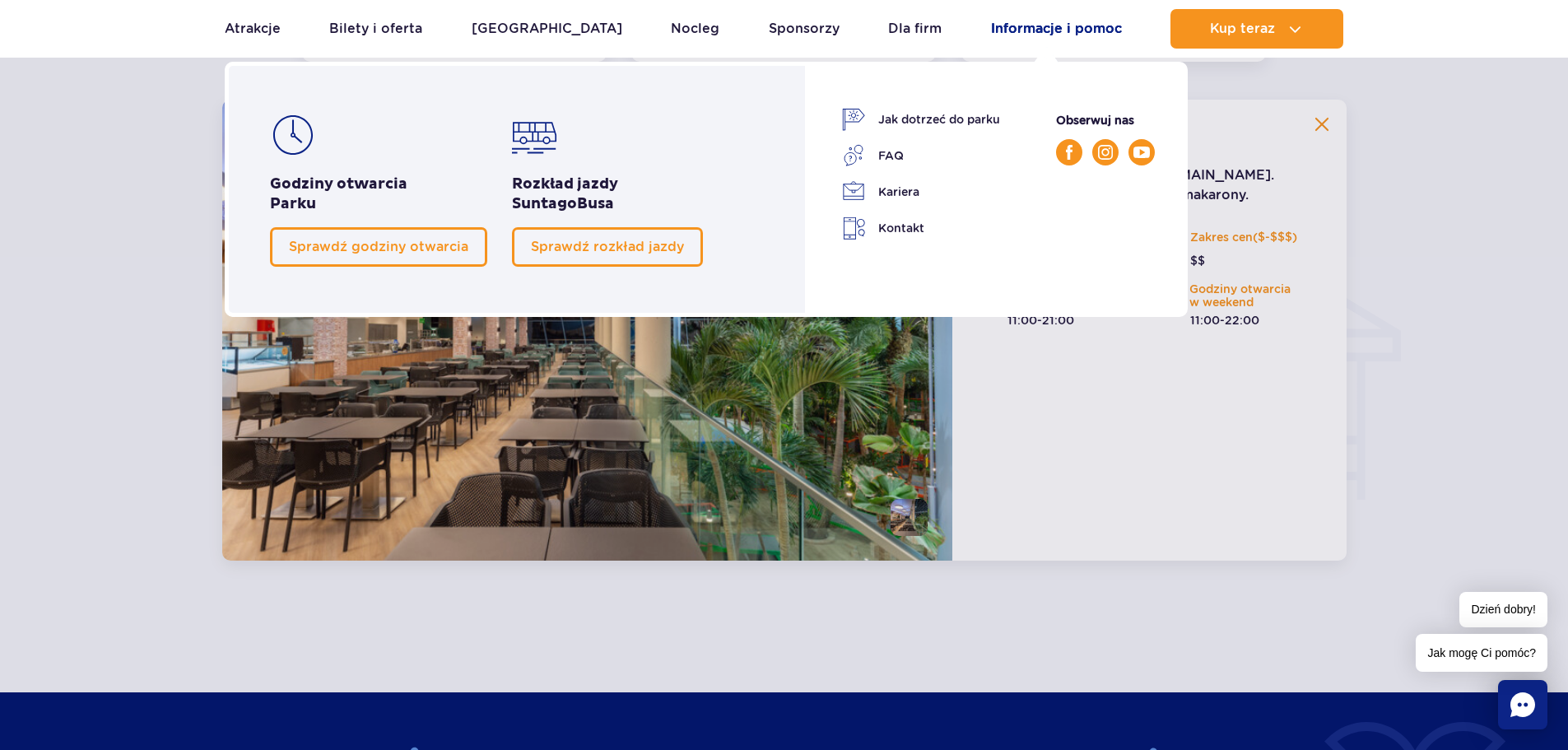
click at [1093, 27] on link "Informacje i pomoc" at bounding box center [1056, 28] width 131 height 40
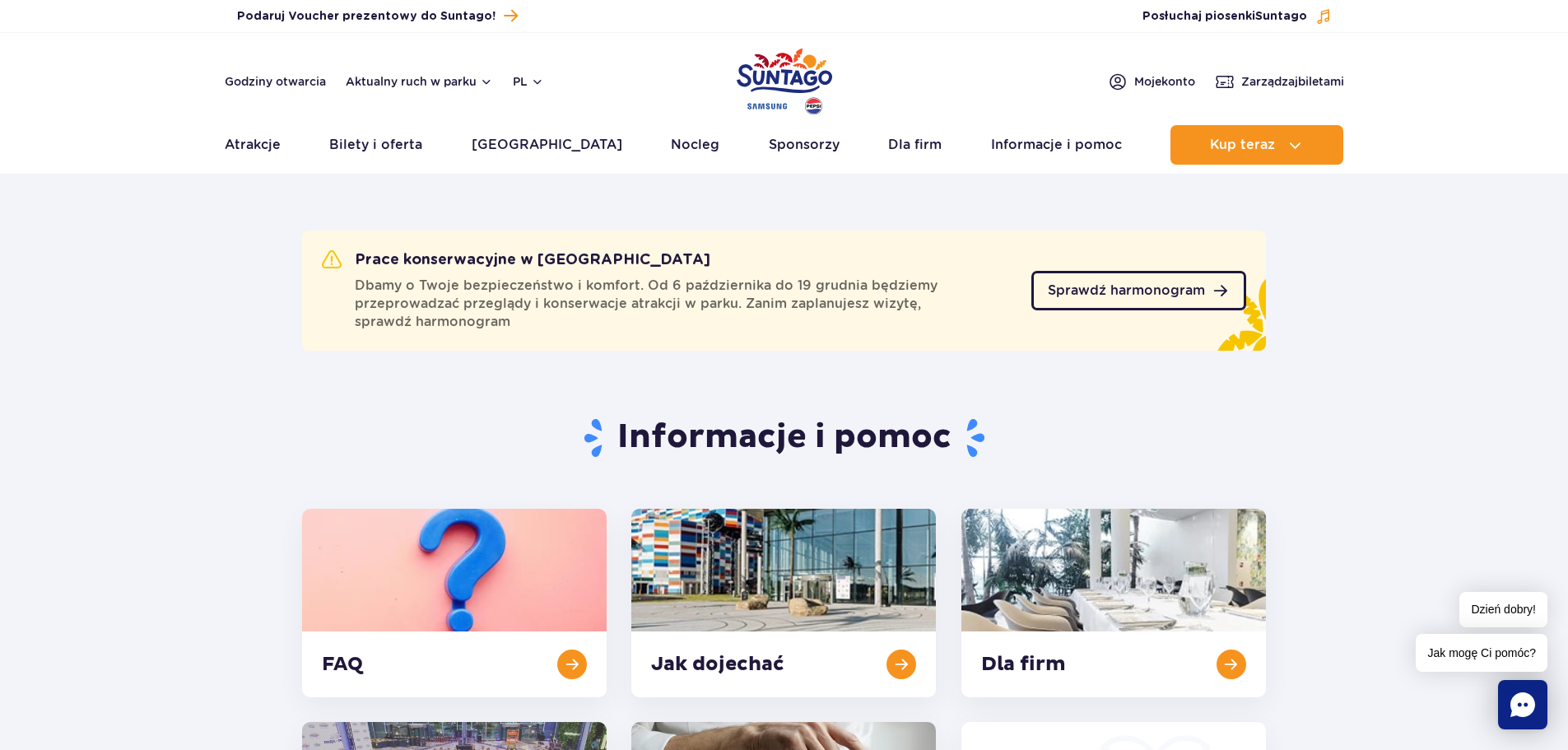
click at [1145, 291] on span "Sprawdź harmonogram" at bounding box center [1126, 291] width 157 height 14
